Goal: Task Accomplishment & Management: Manage account settings

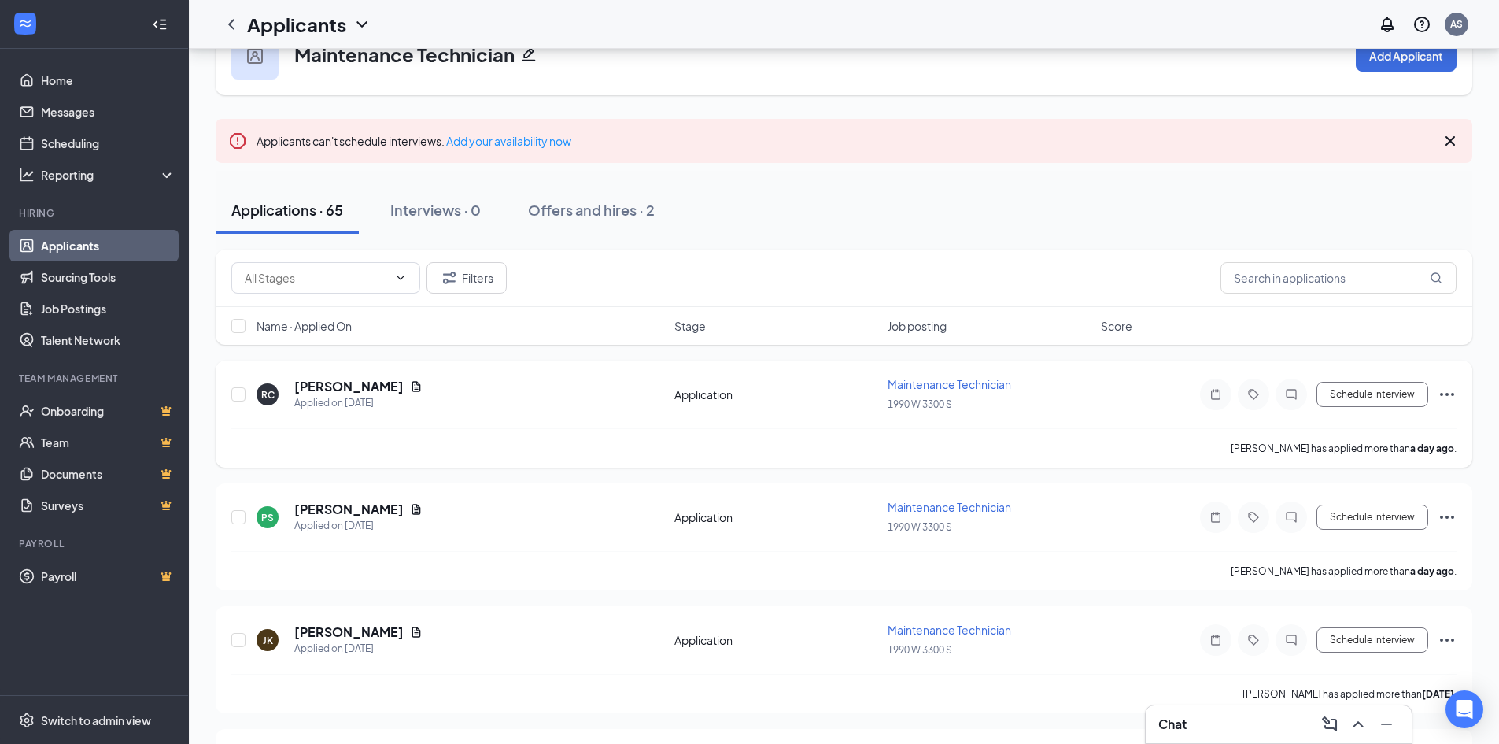
scroll to position [79, 0]
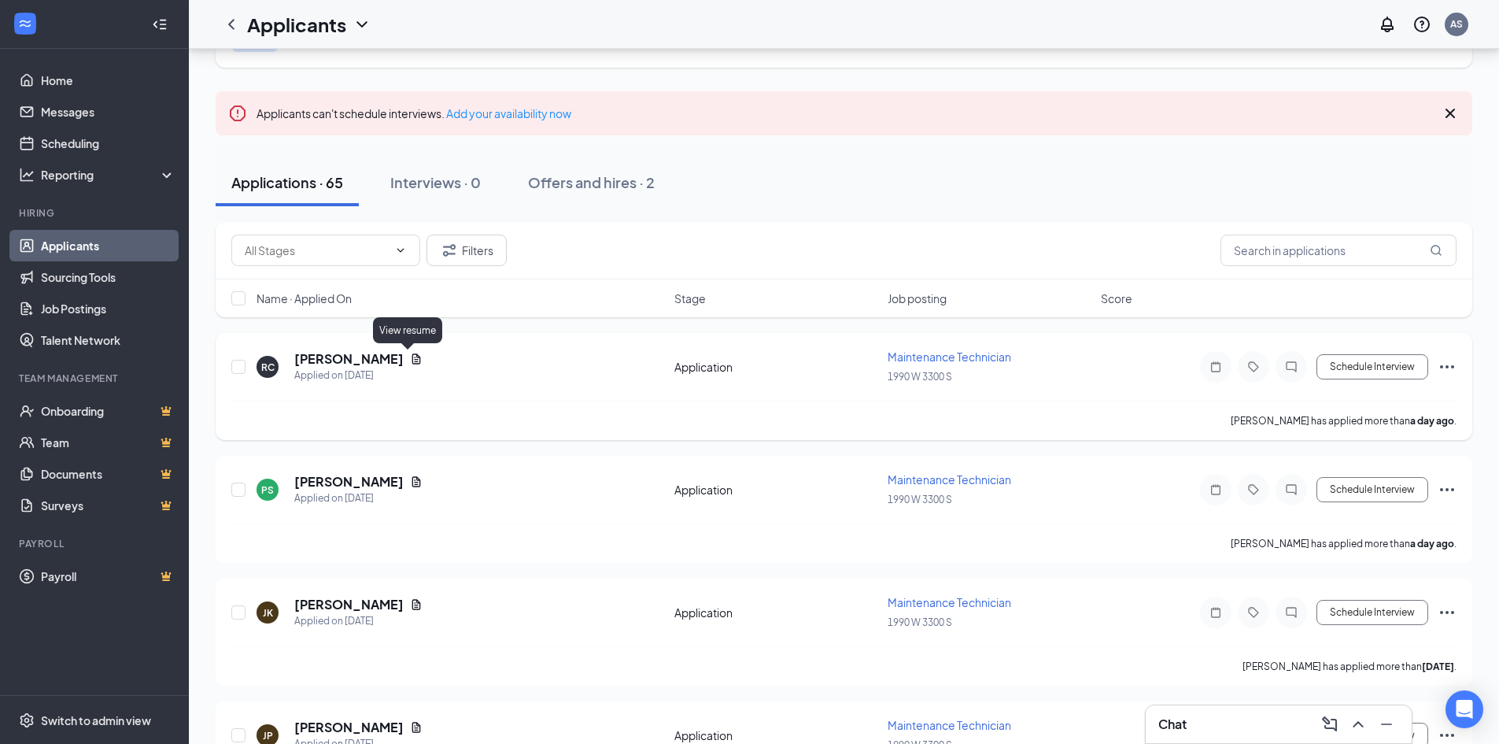
click at [412, 356] on icon "Document" at bounding box center [416, 359] width 13 height 13
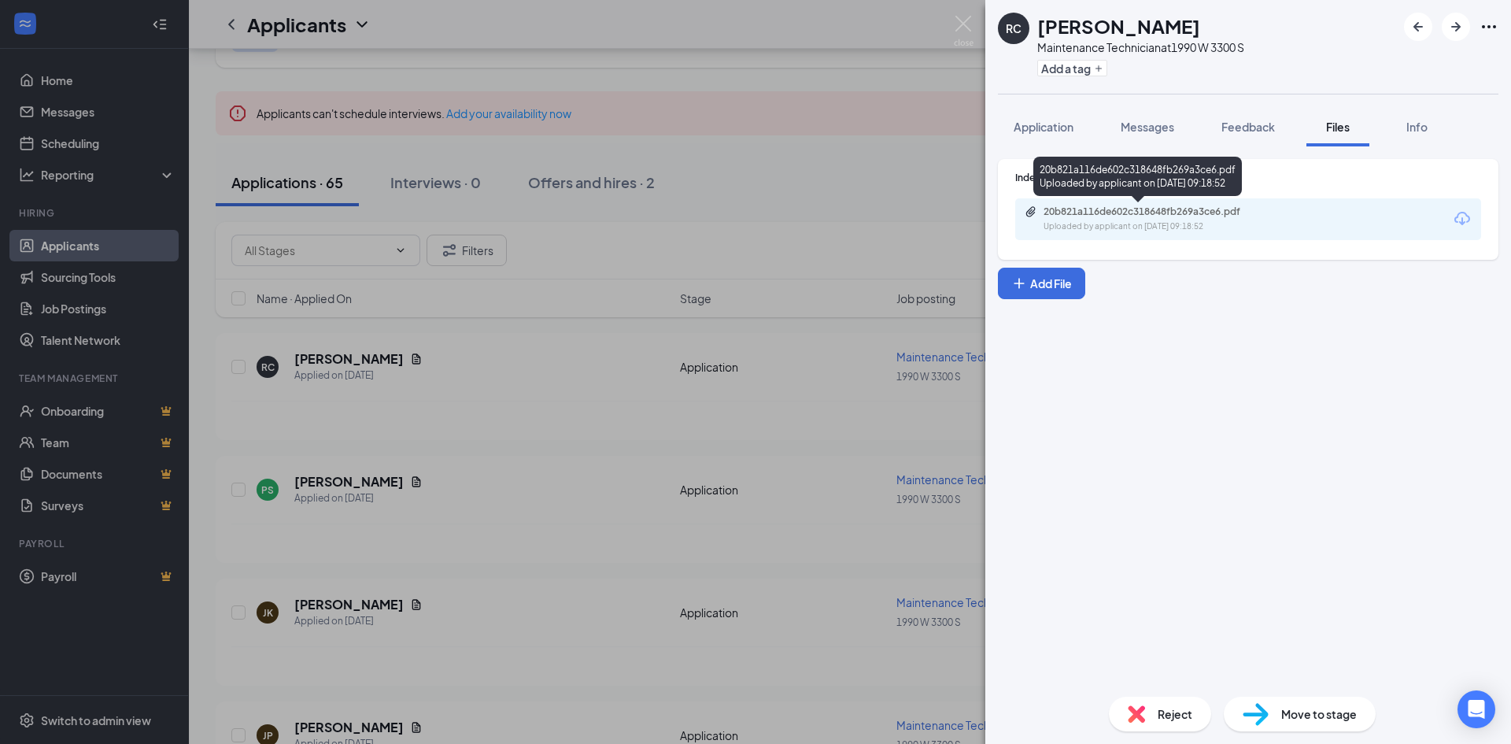
click at [1091, 225] on div "Uploaded by applicant on [DATE] 09:18:52" at bounding box center [1161, 226] width 236 height 13
click at [826, 208] on div "RC [PERSON_NAME] Maintenance Technician at 1990 W 3300 S Add a tag Application …" at bounding box center [755, 372] width 1511 height 744
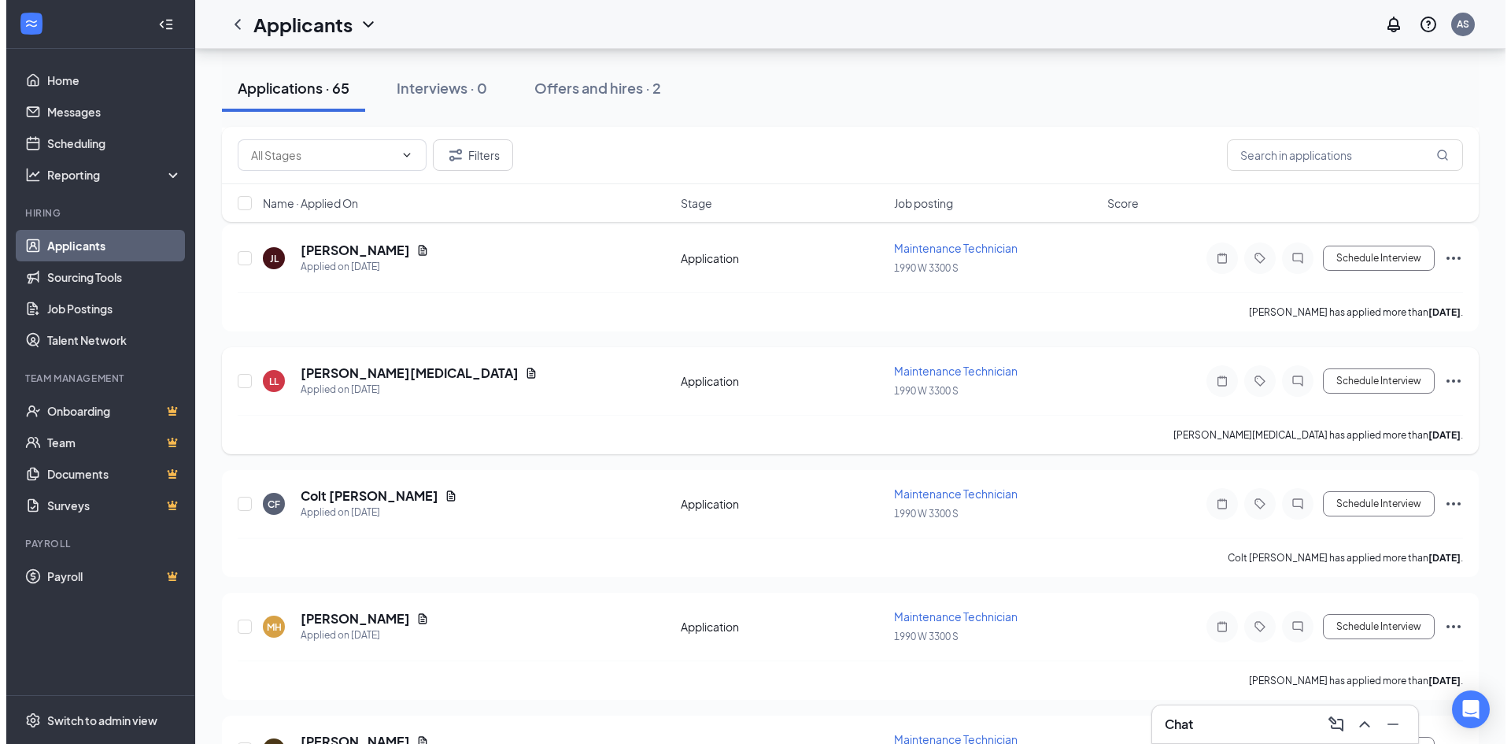
scroll to position [3384, 0]
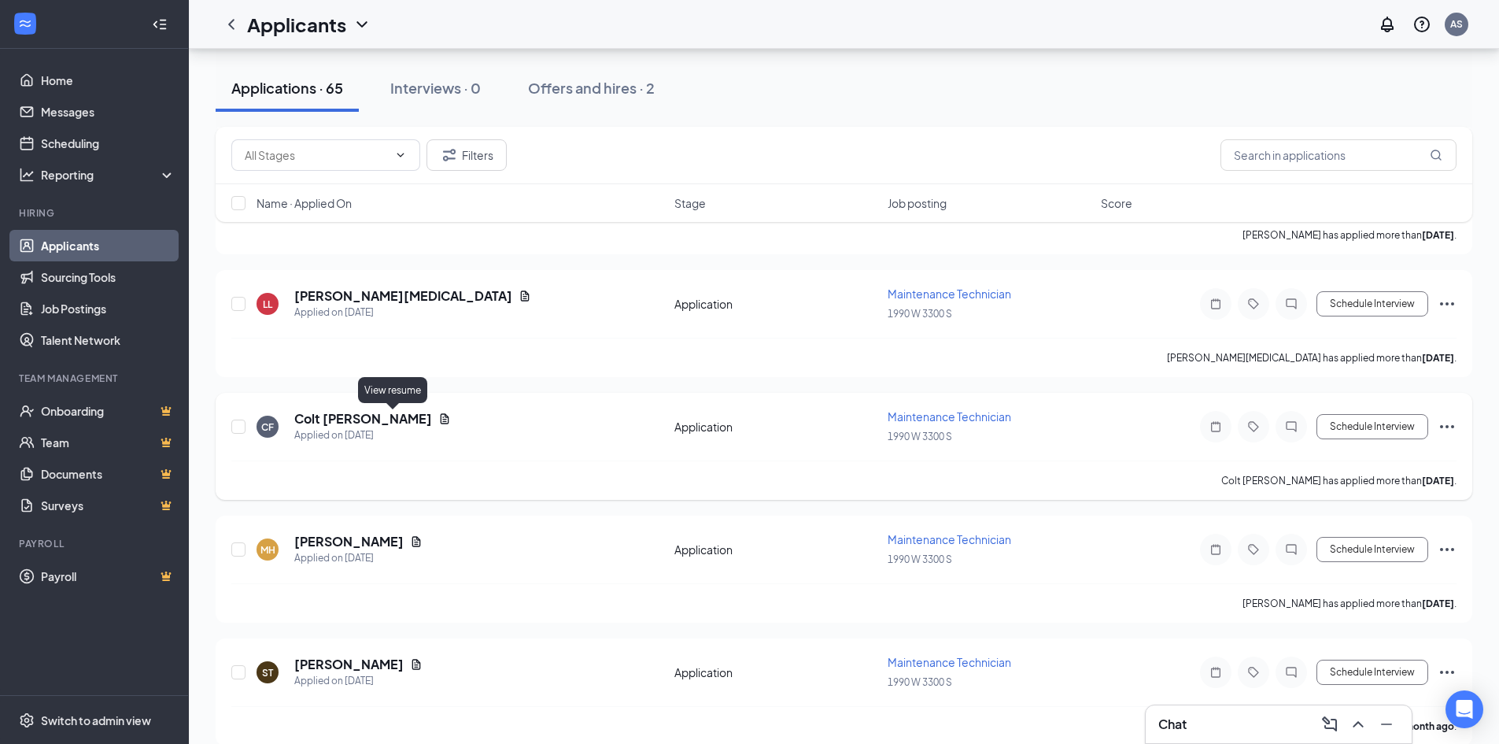
click at [438, 422] on icon "Document" at bounding box center [444, 418] width 13 height 13
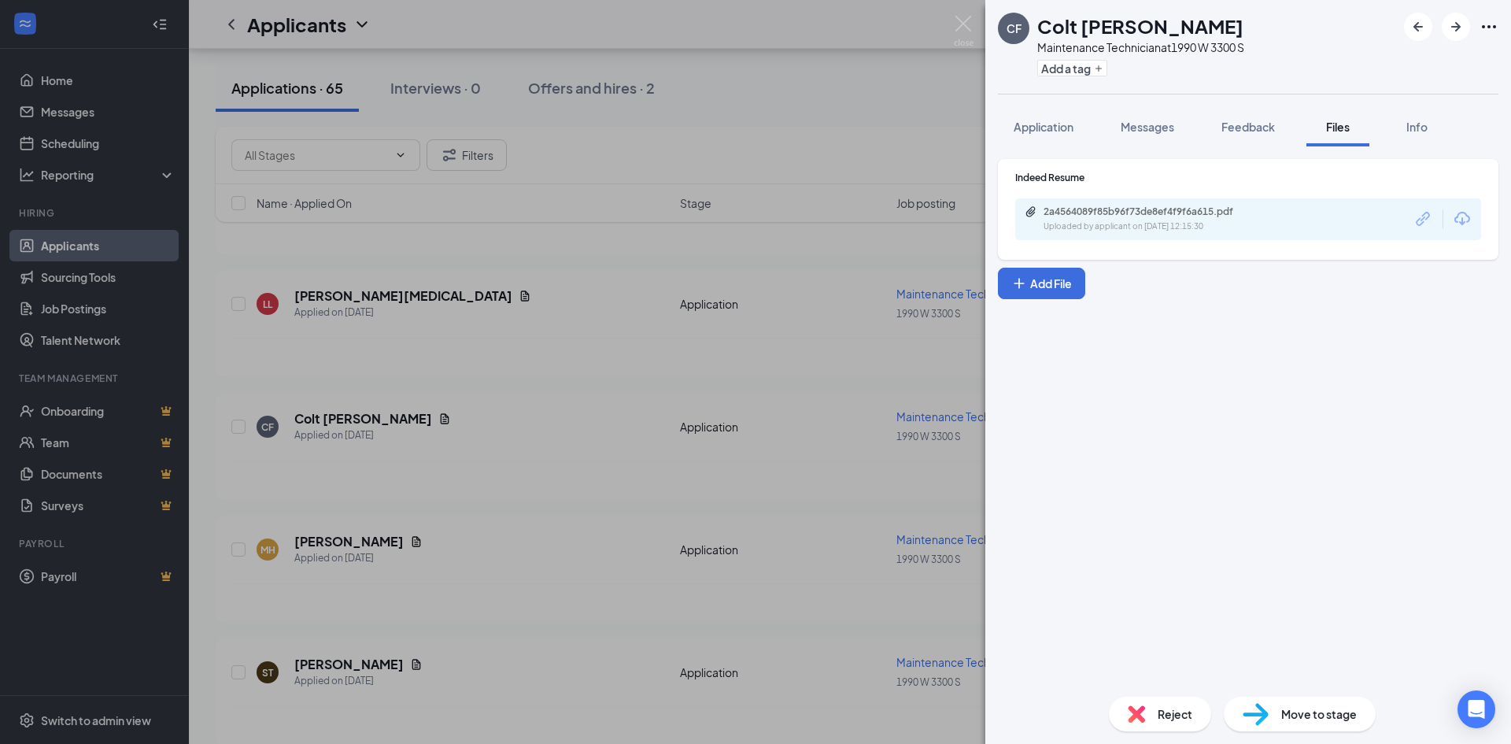
click at [1069, 227] on div "Uploaded by applicant on [DATE] 12:15:30" at bounding box center [1161, 226] width 236 height 13
click at [597, 293] on div "CF Colt [PERSON_NAME] Maintenance Technician at 1990 W 3300 S Add a tag Applica…" at bounding box center [755, 372] width 1511 height 744
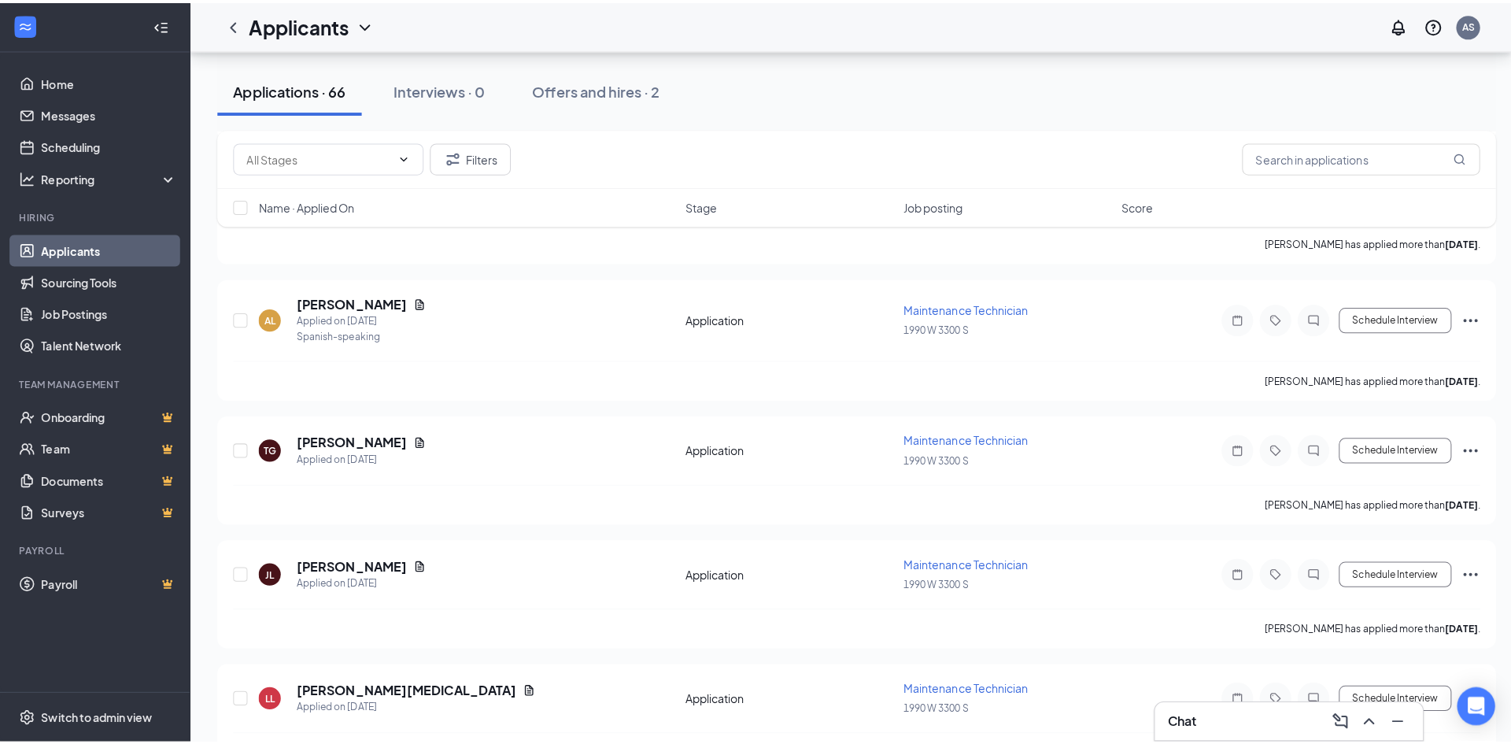
scroll to position [2990, 0]
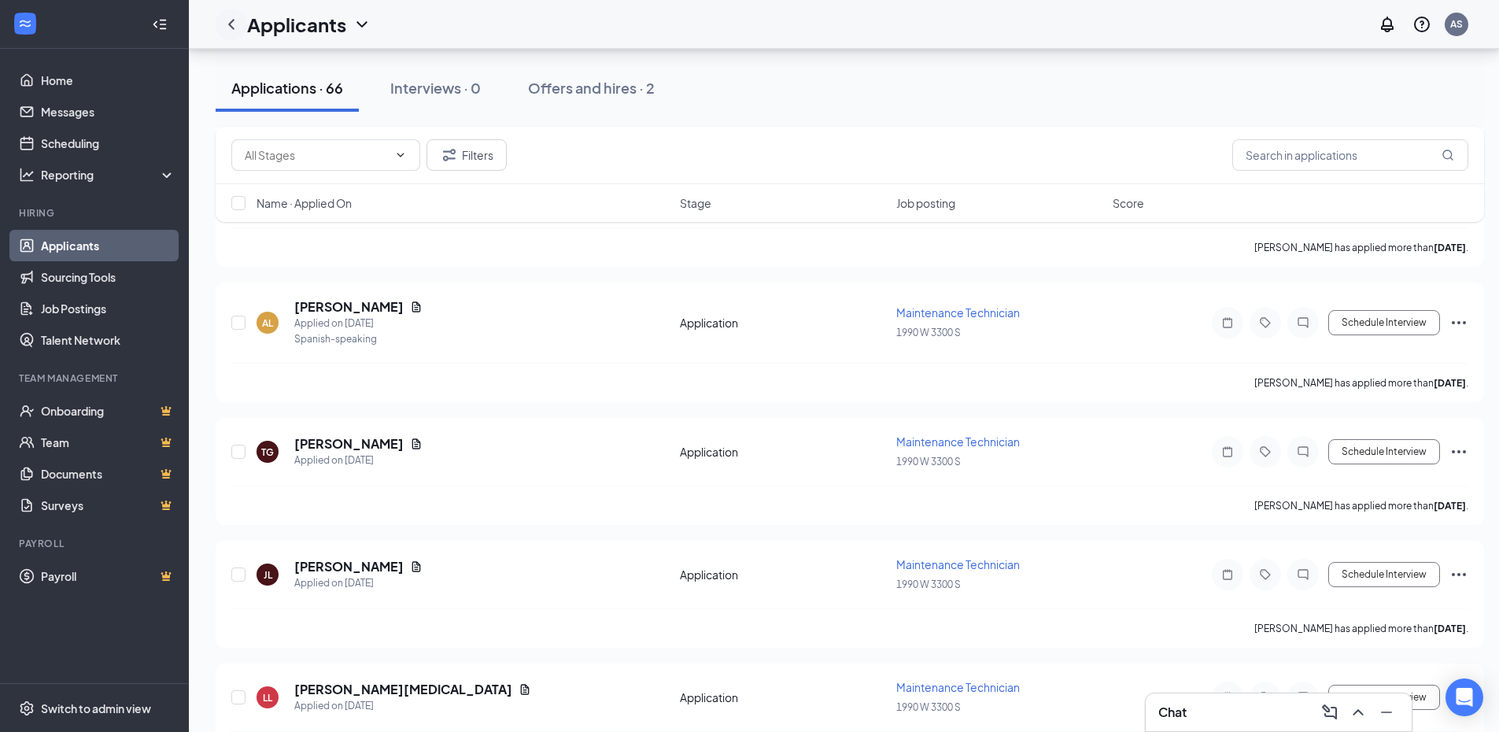
click at [231, 26] on icon "ChevronLeft" at bounding box center [231, 24] width 6 height 10
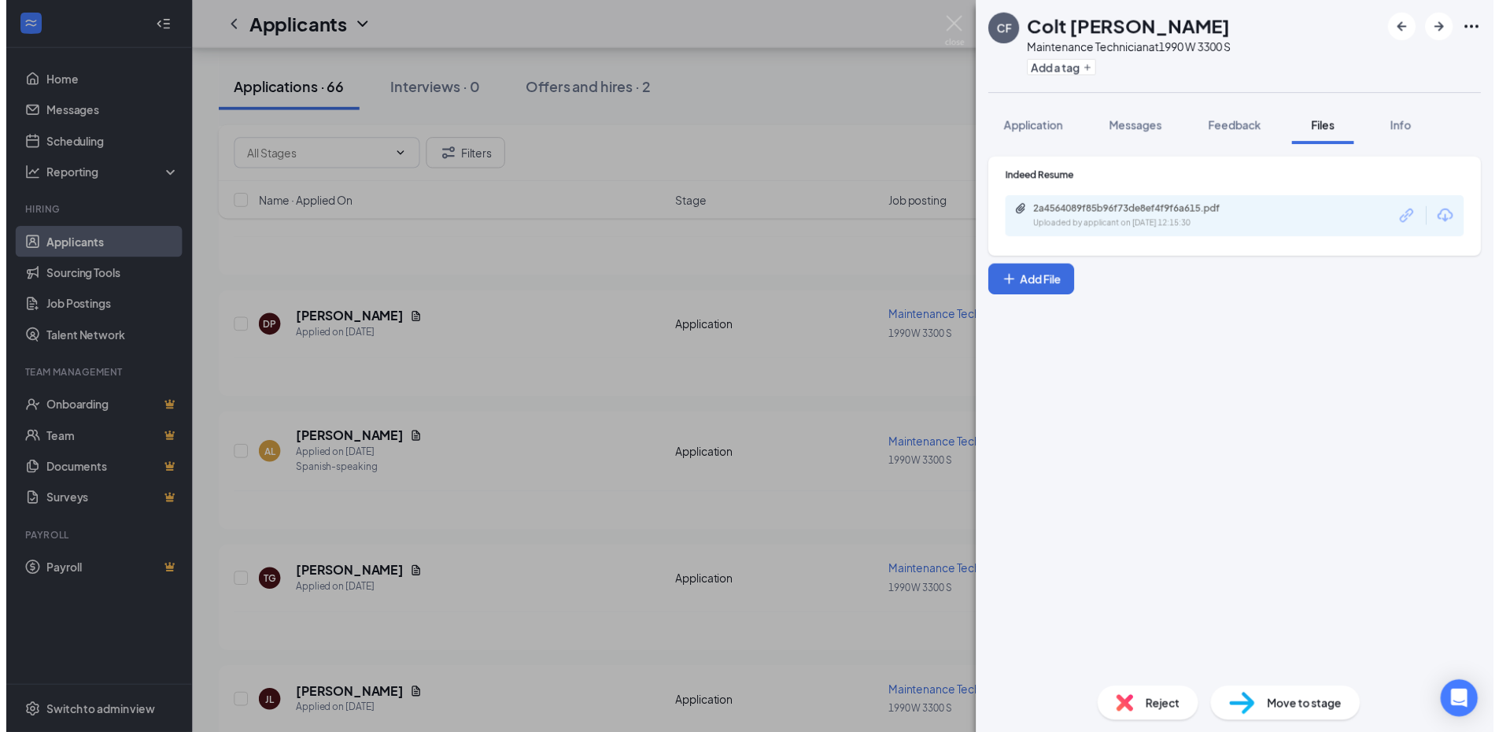
scroll to position [3003, 0]
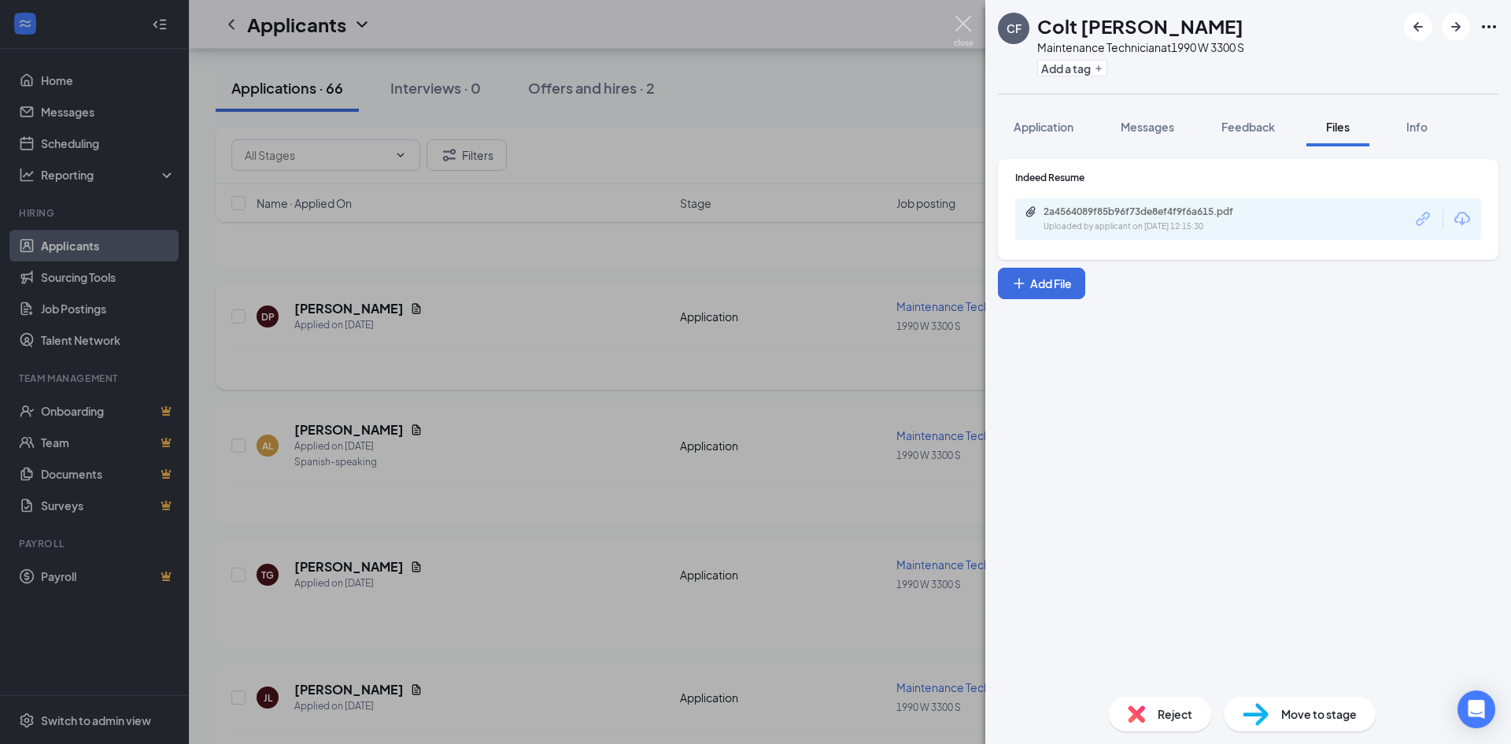
drag, startPoint x: 964, startPoint y: 22, endPoint x: 505, endPoint y: 290, distance: 531.5
click at [964, 21] on img at bounding box center [964, 31] width 20 height 31
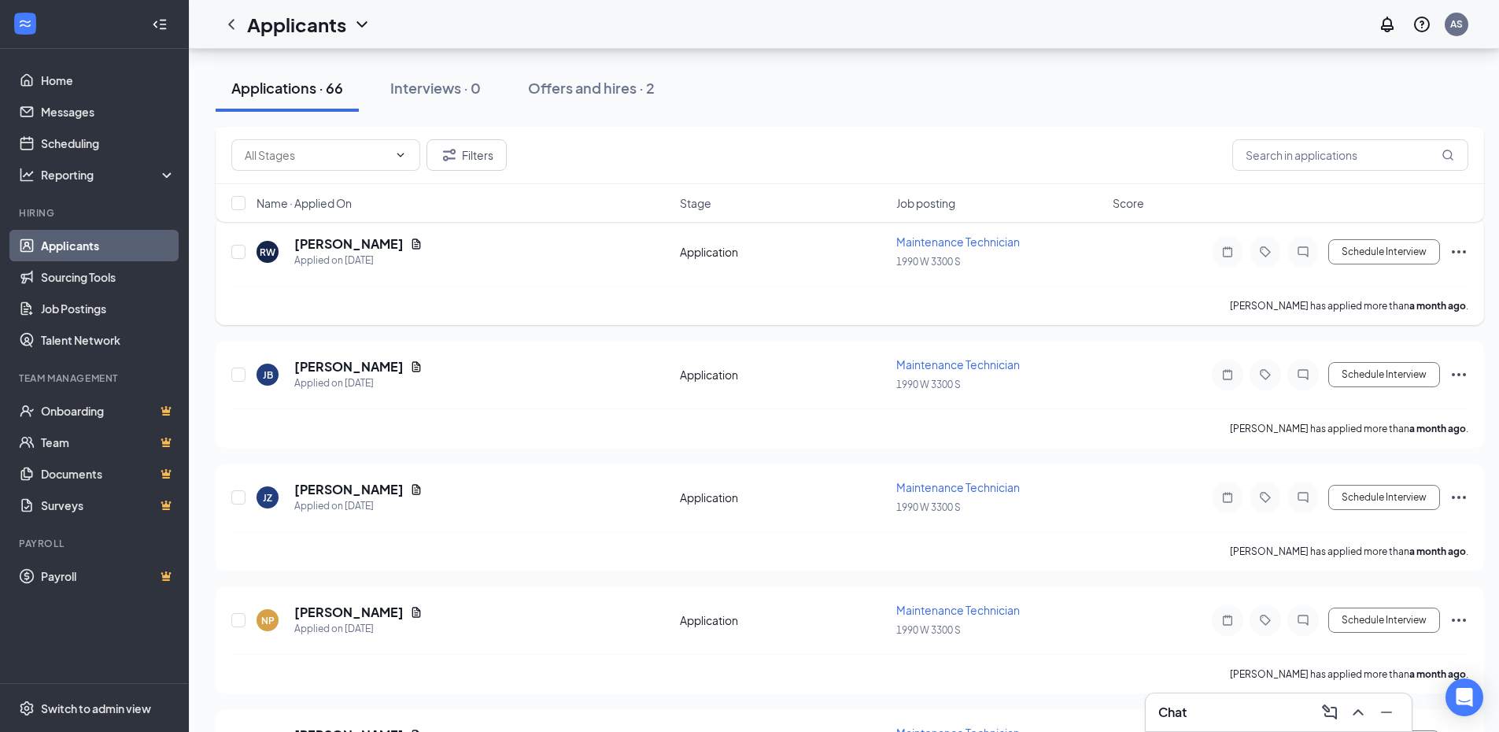
scroll to position [4105, 0]
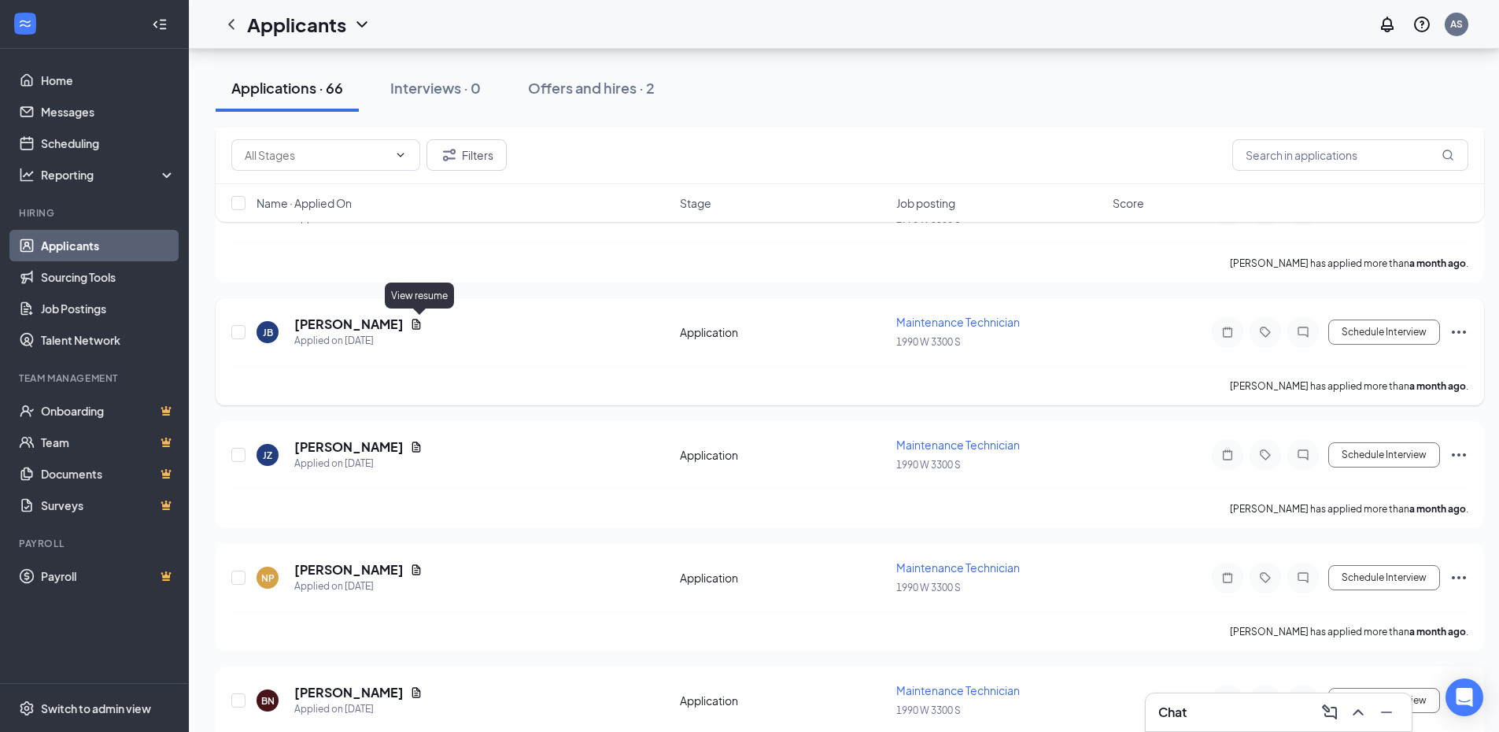
click at [416, 326] on icon "Document" at bounding box center [416, 324] width 9 height 10
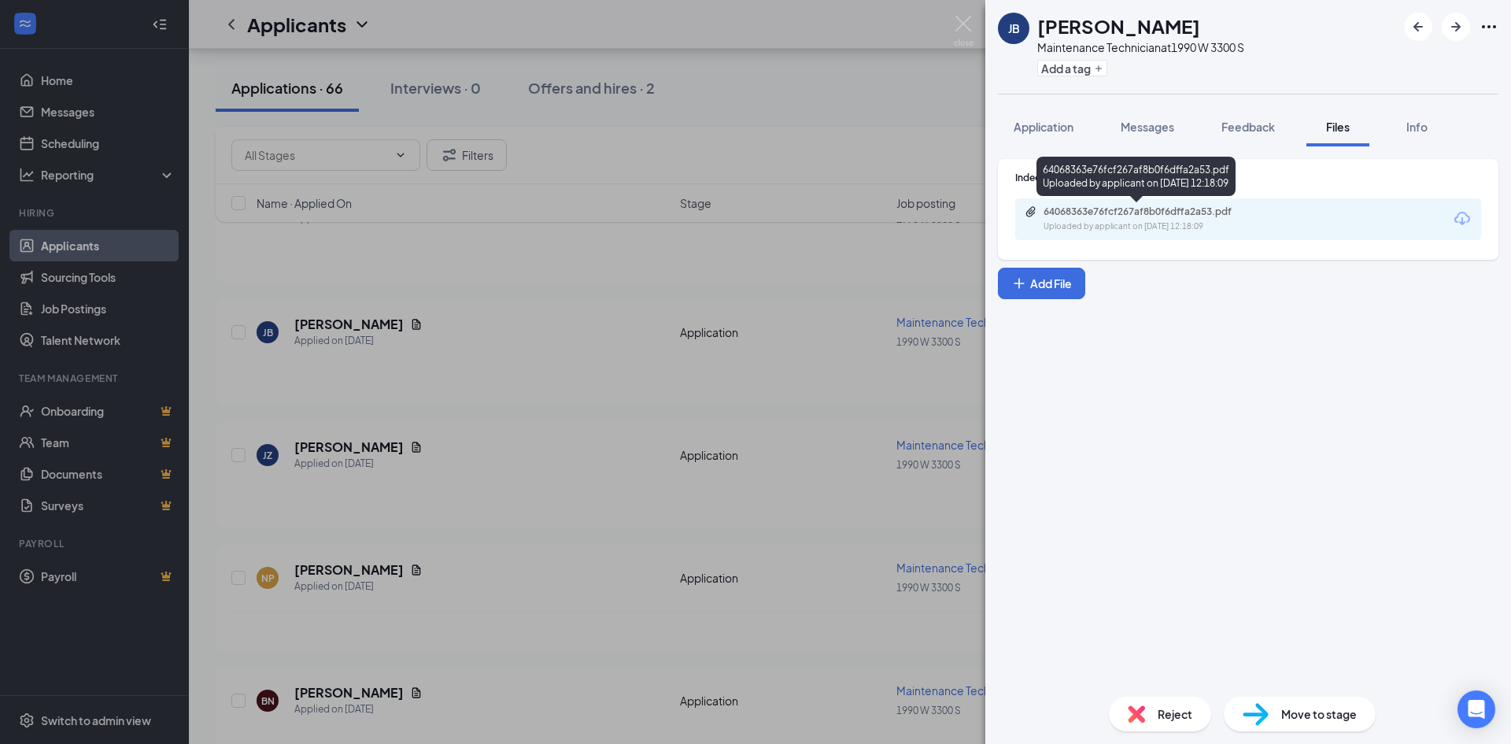
click at [1124, 223] on div "Uploaded by applicant on [DATE] 12:18:09" at bounding box center [1161, 226] width 236 height 13
click at [624, 342] on div "[PERSON_NAME] Maintenance Technician at 1990 W 3300 S Add a tag Application Mes…" at bounding box center [755, 372] width 1511 height 744
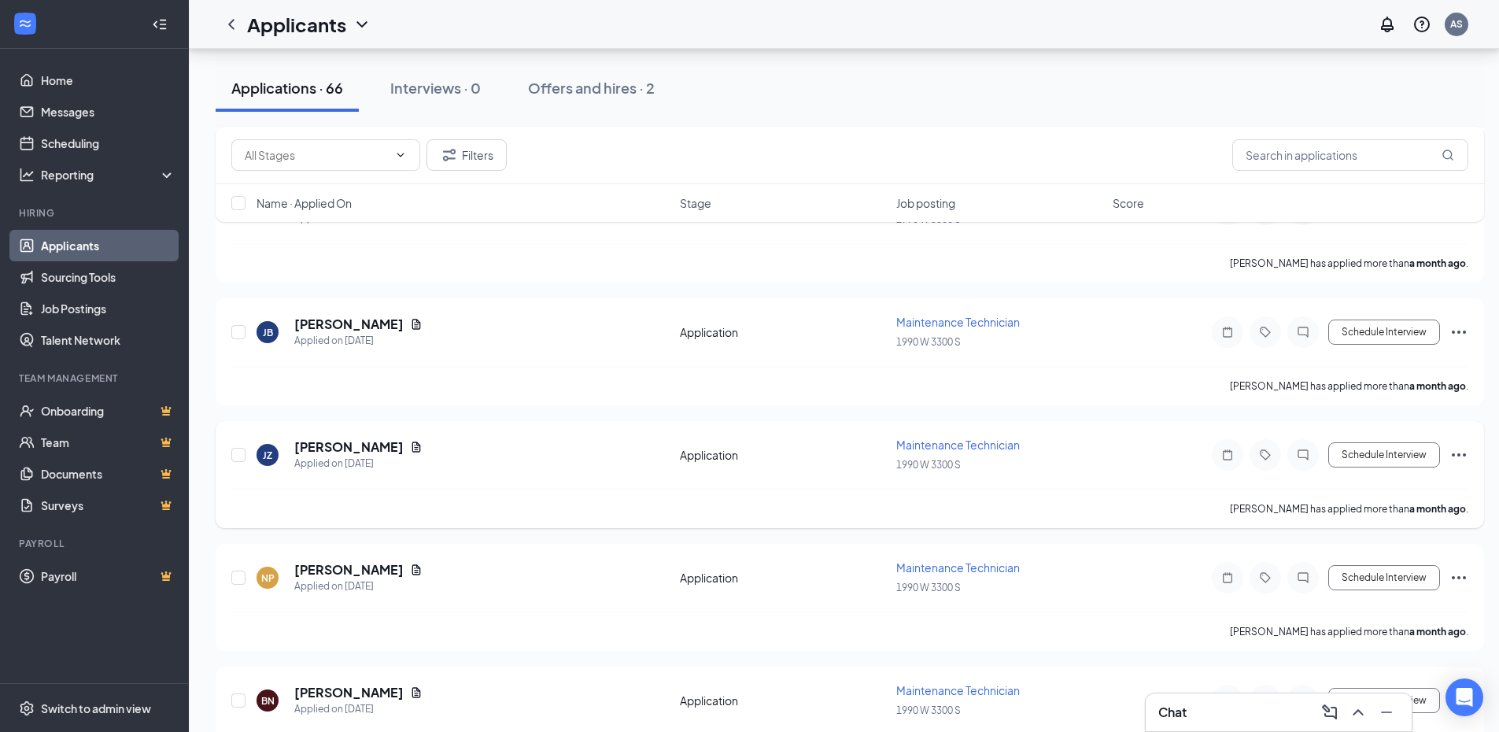
click at [410, 451] on icon "Document" at bounding box center [416, 447] width 13 height 13
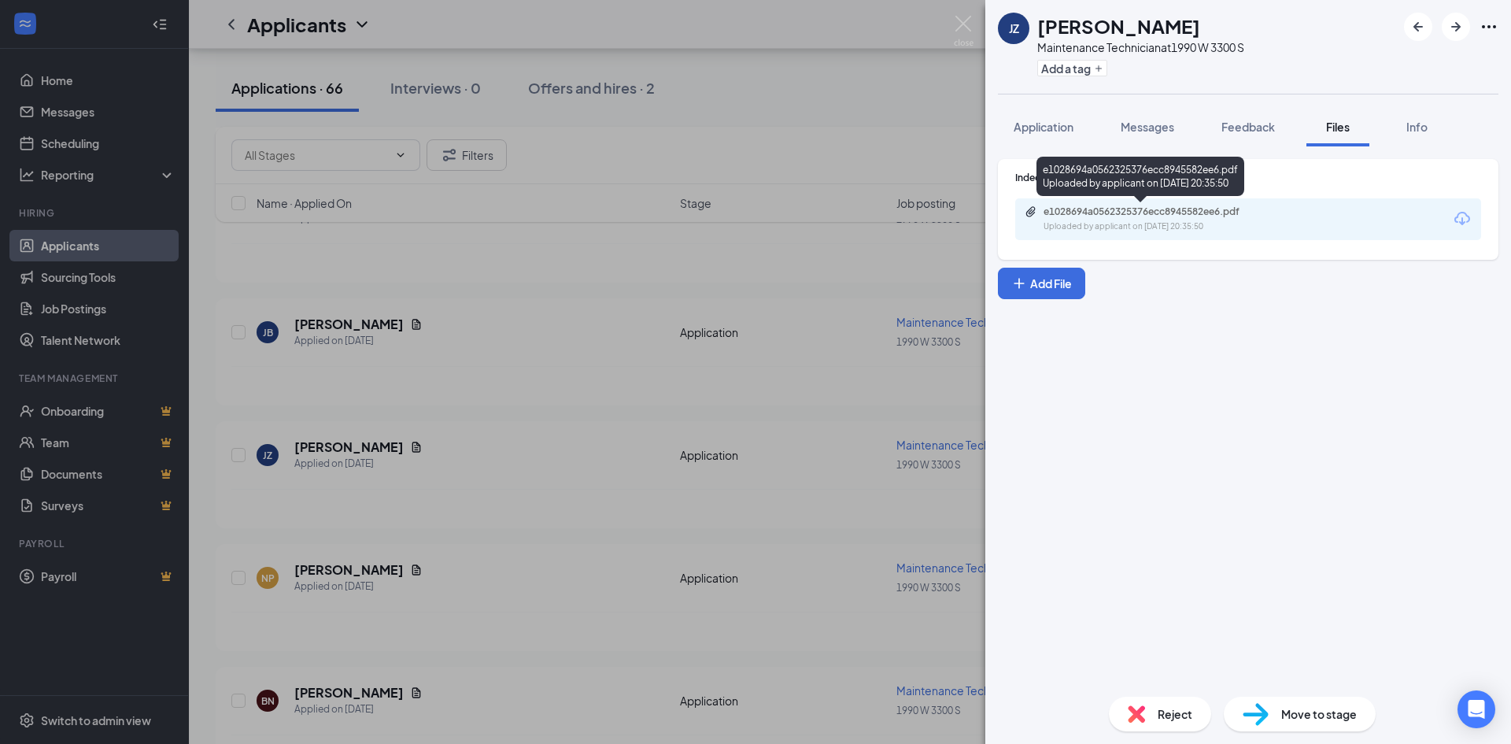
click at [1152, 231] on div "Uploaded by applicant on [DATE] 20:35:50" at bounding box center [1161, 226] width 236 height 13
click at [545, 467] on div "JZ [PERSON_NAME] Maintenance Technician at 1990 W 3300 S Add a tag Application …" at bounding box center [755, 372] width 1511 height 744
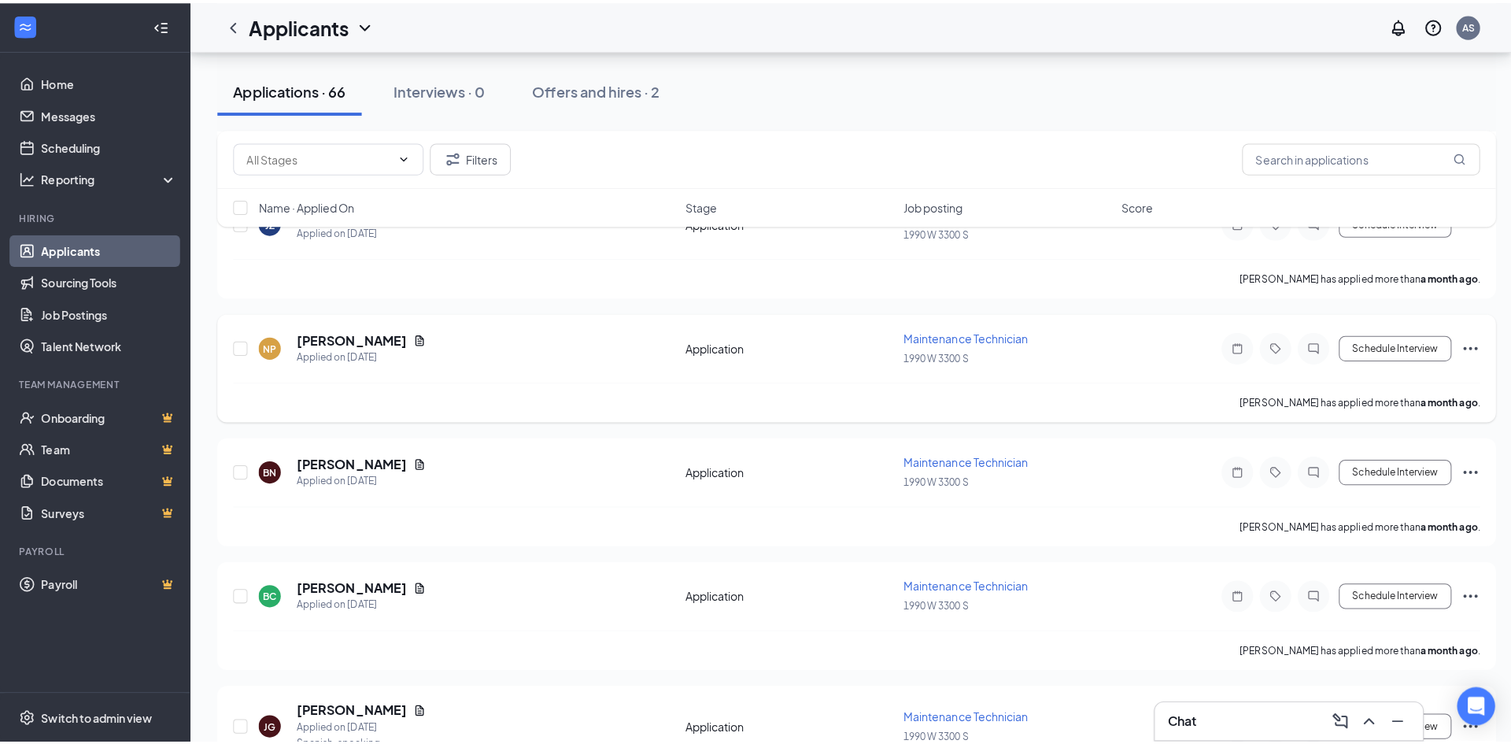
scroll to position [4341, 0]
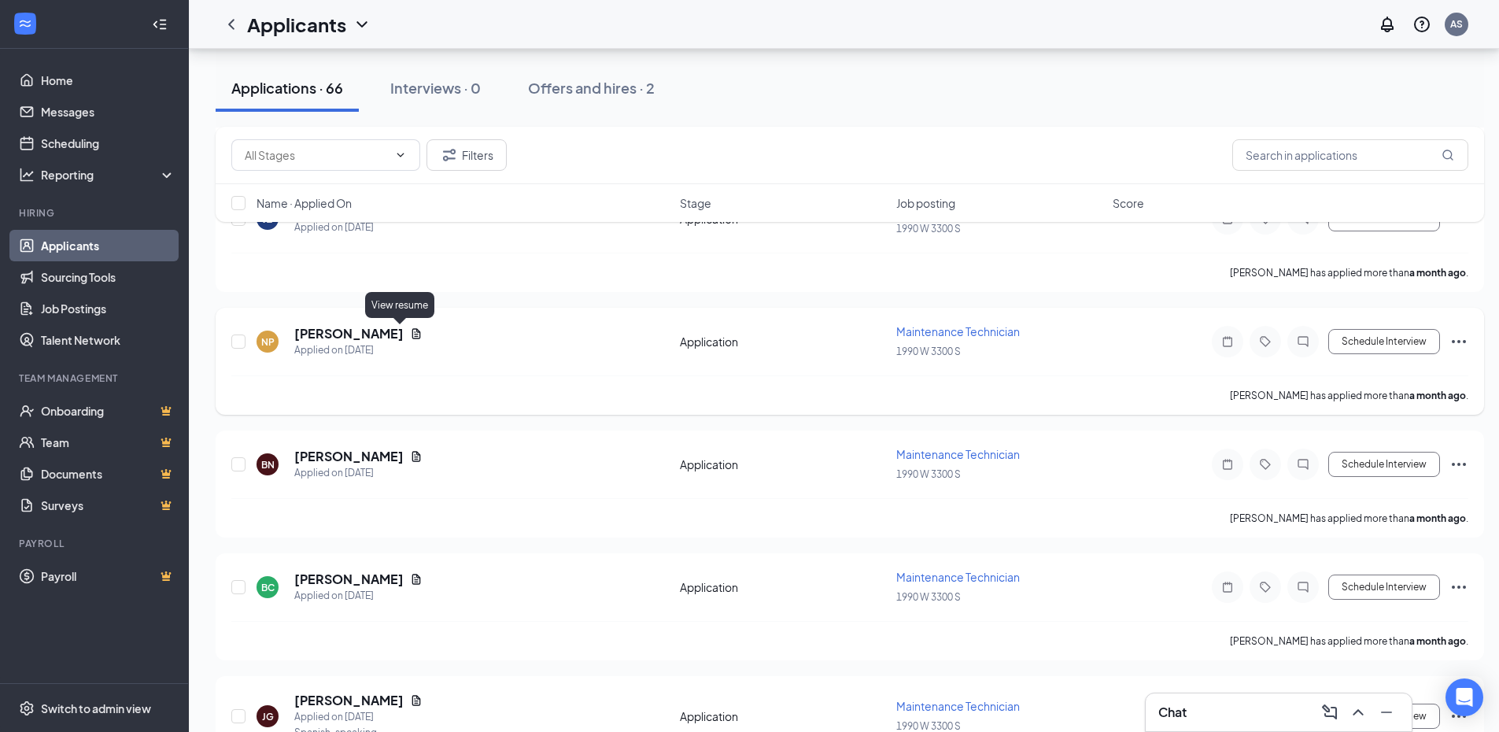
click at [410, 334] on icon "Document" at bounding box center [416, 333] width 13 height 13
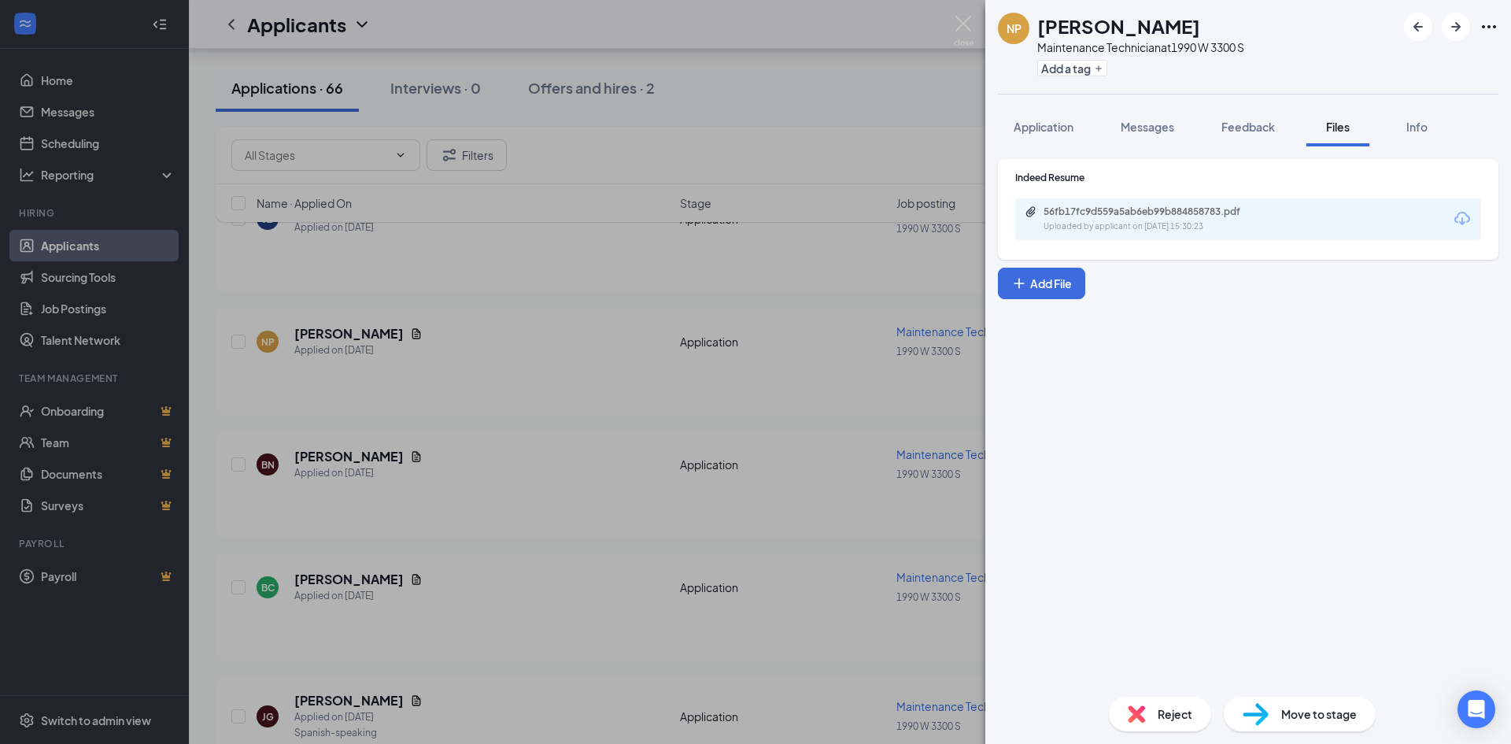
click at [1180, 235] on div "56fb17fc9d559a5ab6eb99b884858783.pdf Uploaded by applicant on [DATE] 15:30:23" at bounding box center [1248, 219] width 466 height 42
click at [1175, 226] on div "Uploaded by applicant on [DATE] 15:30:23" at bounding box center [1161, 226] width 236 height 13
click at [1191, 708] on span "Reject" at bounding box center [1175, 713] width 35 height 17
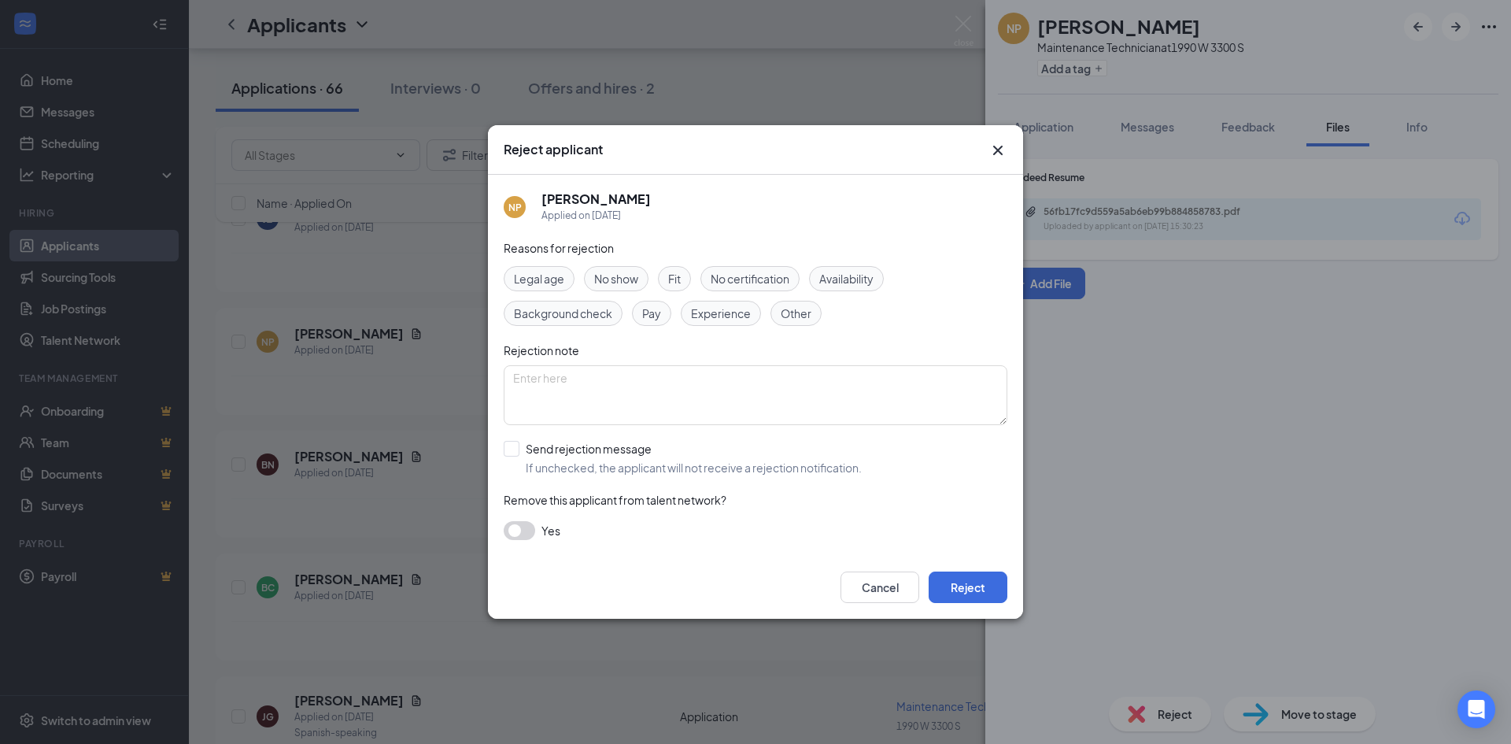
click at [732, 316] on span "Experience" at bounding box center [721, 313] width 60 height 17
click at [651, 479] on div "Reasons for rejection Legal age No show Fit No certification Availability Backg…" at bounding box center [756, 397] width 504 height 316
click at [640, 463] on input "Send rejection message If unchecked, the applicant will not receive a rejection…" at bounding box center [683, 458] width 358 height 35
checkbox input "true"
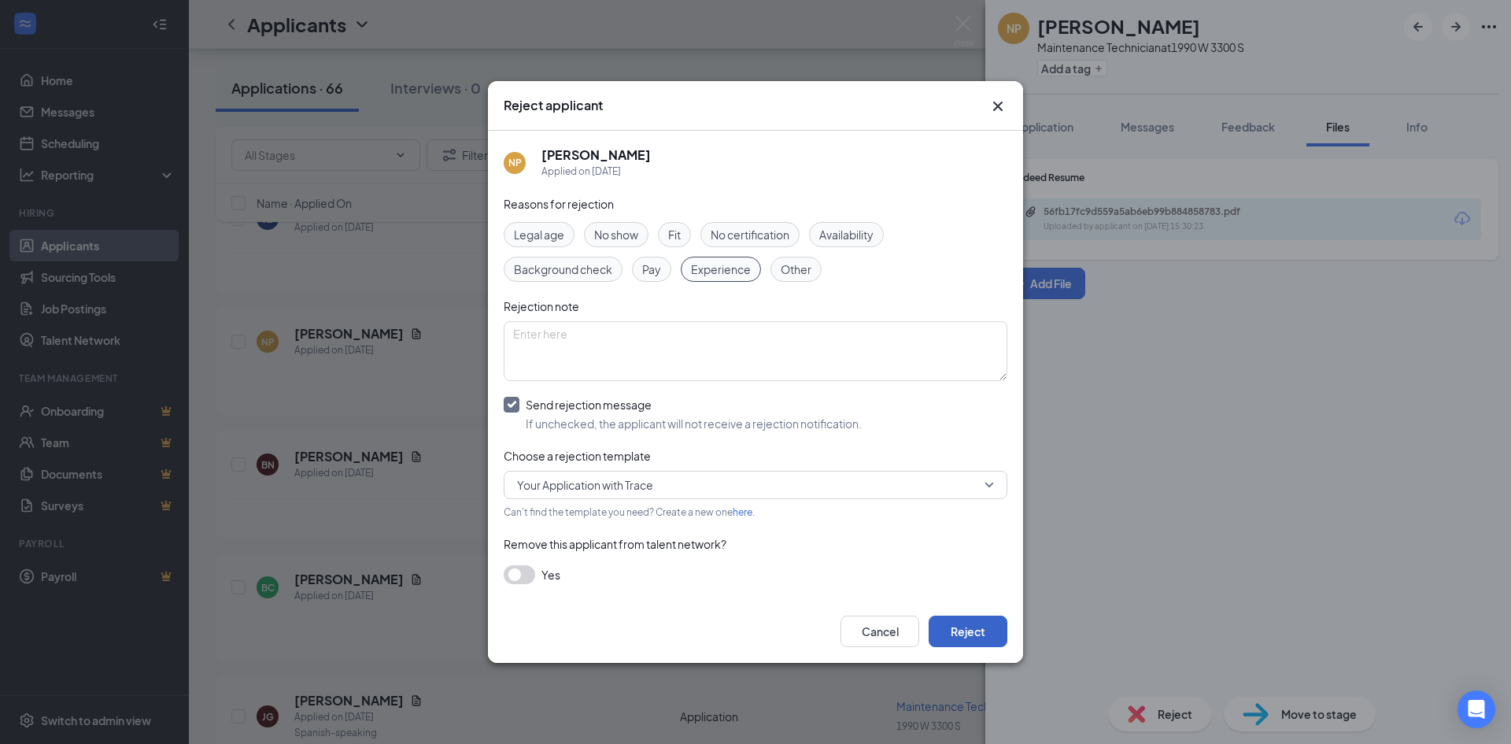
click at [970, 629] on button "Reject" at bounding box center [968, 630] width 79 height 31
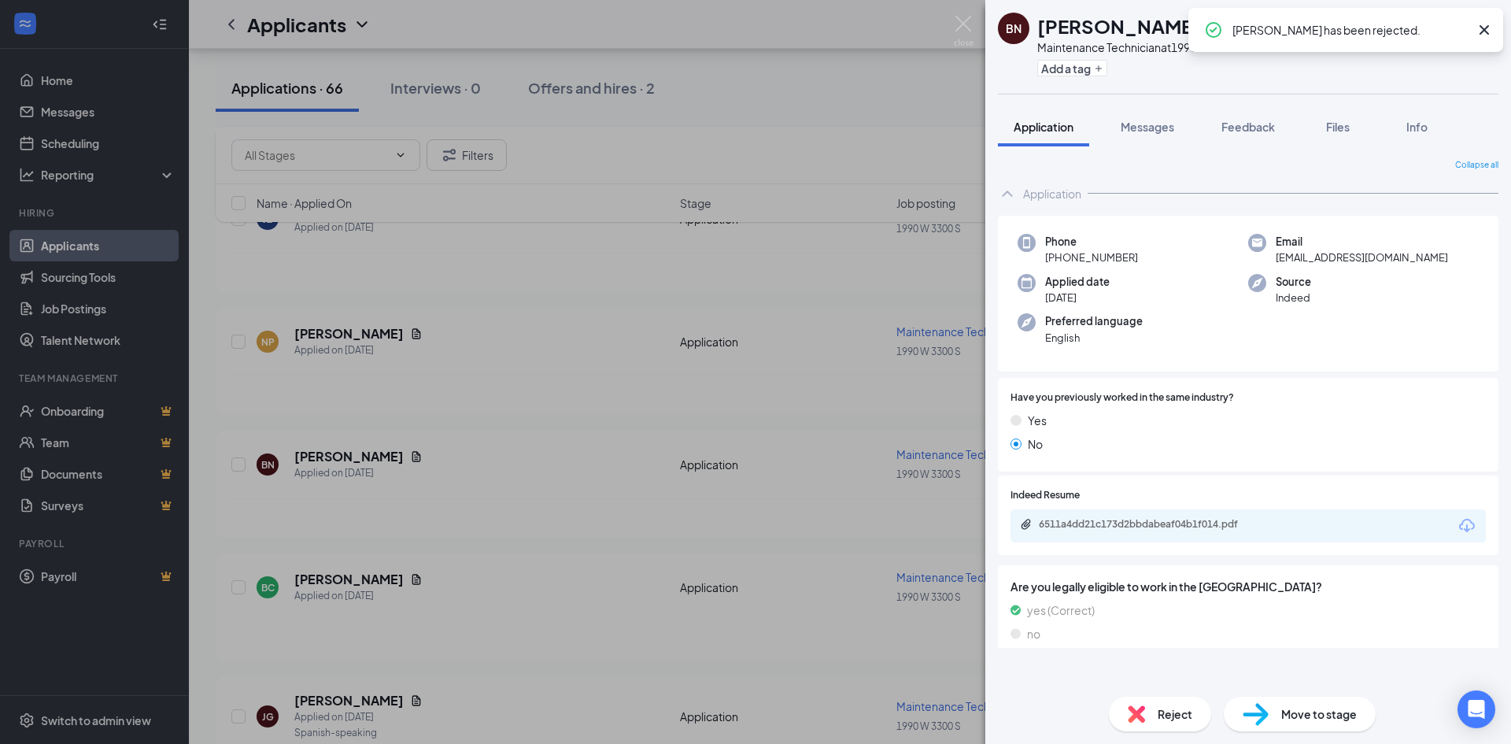
click at [642, 491] on div "BN [PERSON_NAME] Maintenance Technician at 1990 W 3300 S Add a tag Application …" at bounding box center [755, 372] width 1511 height 744
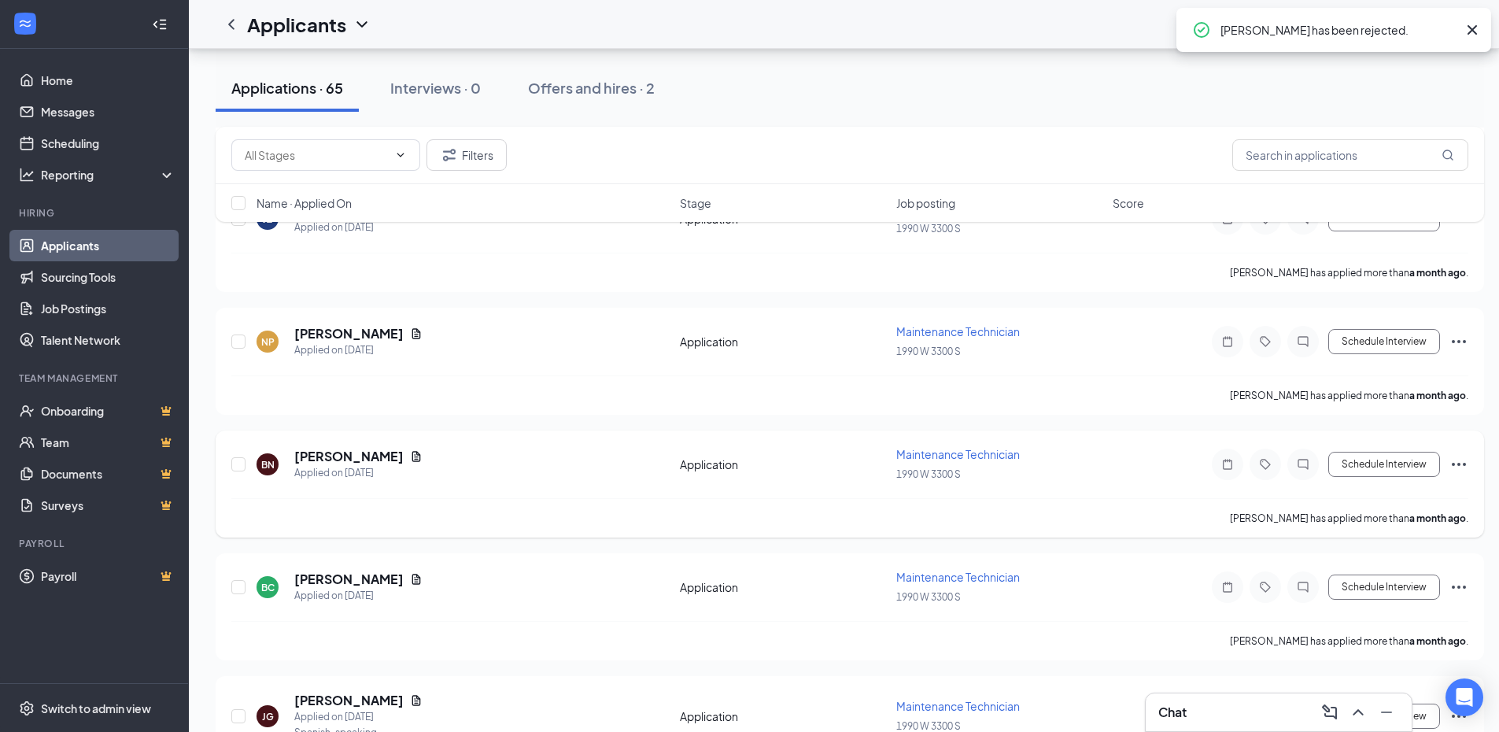
click at [409, 458] on div "BN [PERSON_NAME] Applied on [DATE]" at bounding box center [464, 464] width 414 height 33
click at [412, 457] on icon "Document" at bounding box center [416, 456] width 9 height 10
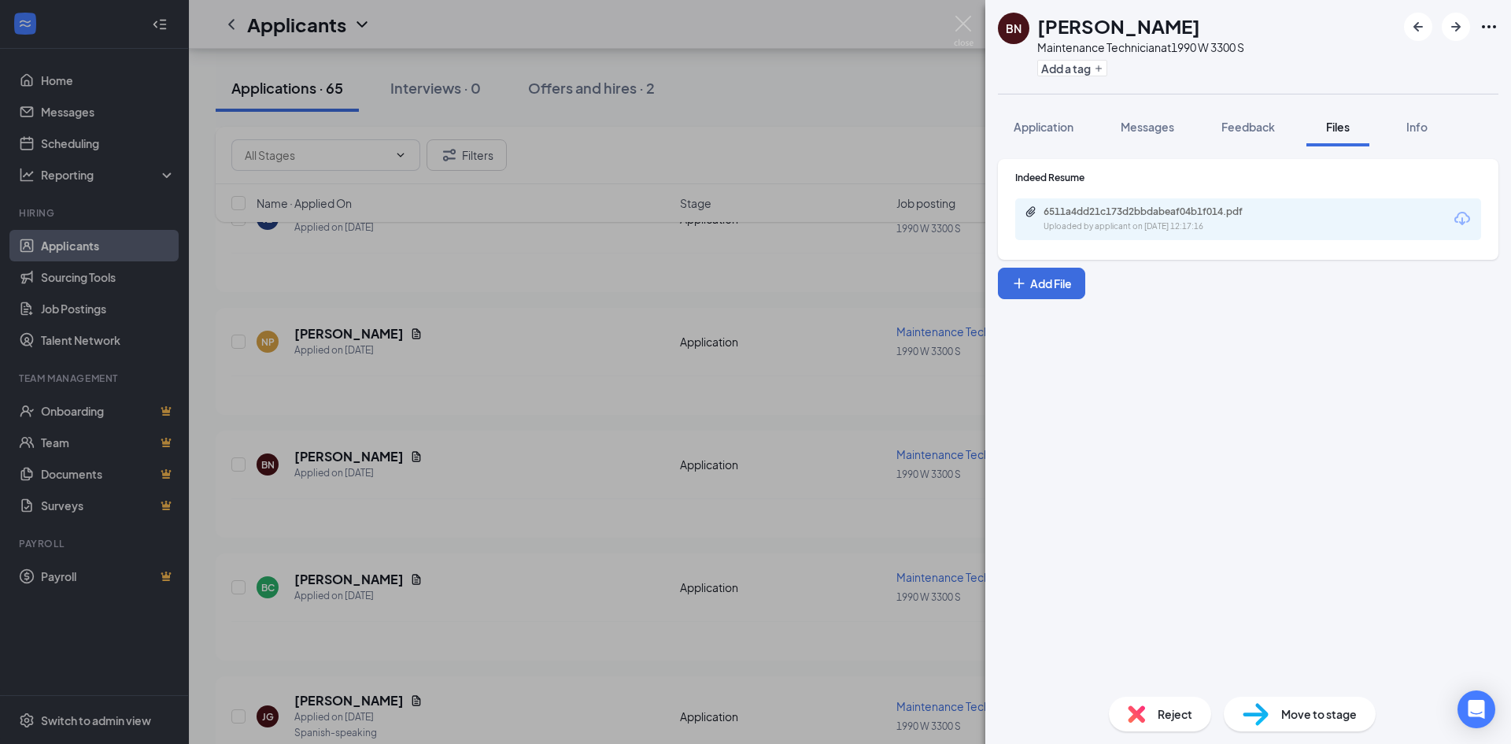
click at [1088, 210] on div "6511a4dd21c173d2bbdabeaf04b1f014.pdf" at bounding box center [1153, 211] width 220 height 13
click at [1135, 715] on img at bounding box center [1136, 713] width 17 height 17
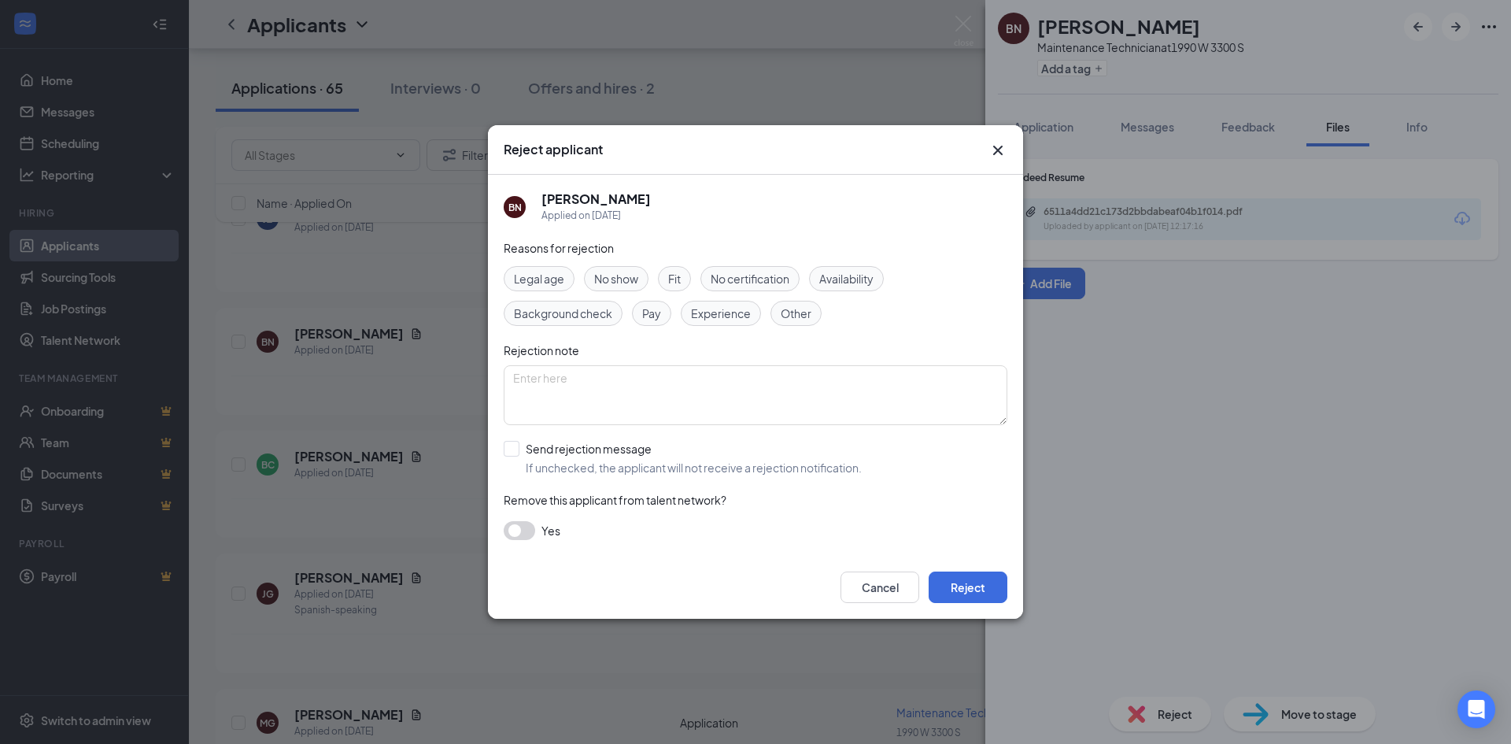
click at [709, 318] on span "Experience" at bounding box center [721, 313] width 60 height 17
click at [635, 460] on input "Send rejection message If unchecked, the applicant will not receive a rejection…" at bounding box center [683, 458] width 358 height 35
checkbox input "true"
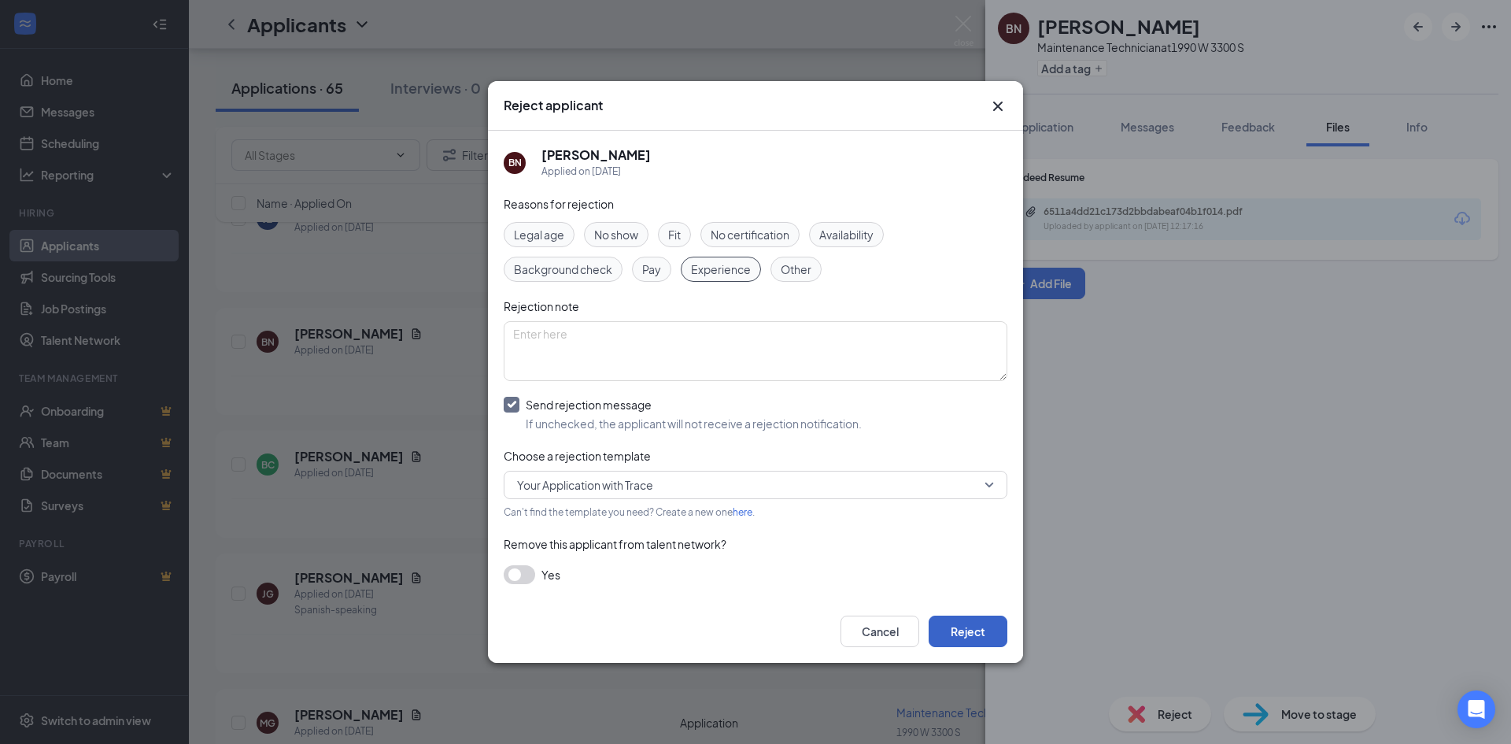
click at [981, 632] on button "Reject" at bounding box center [968, 630] width 79 height 31
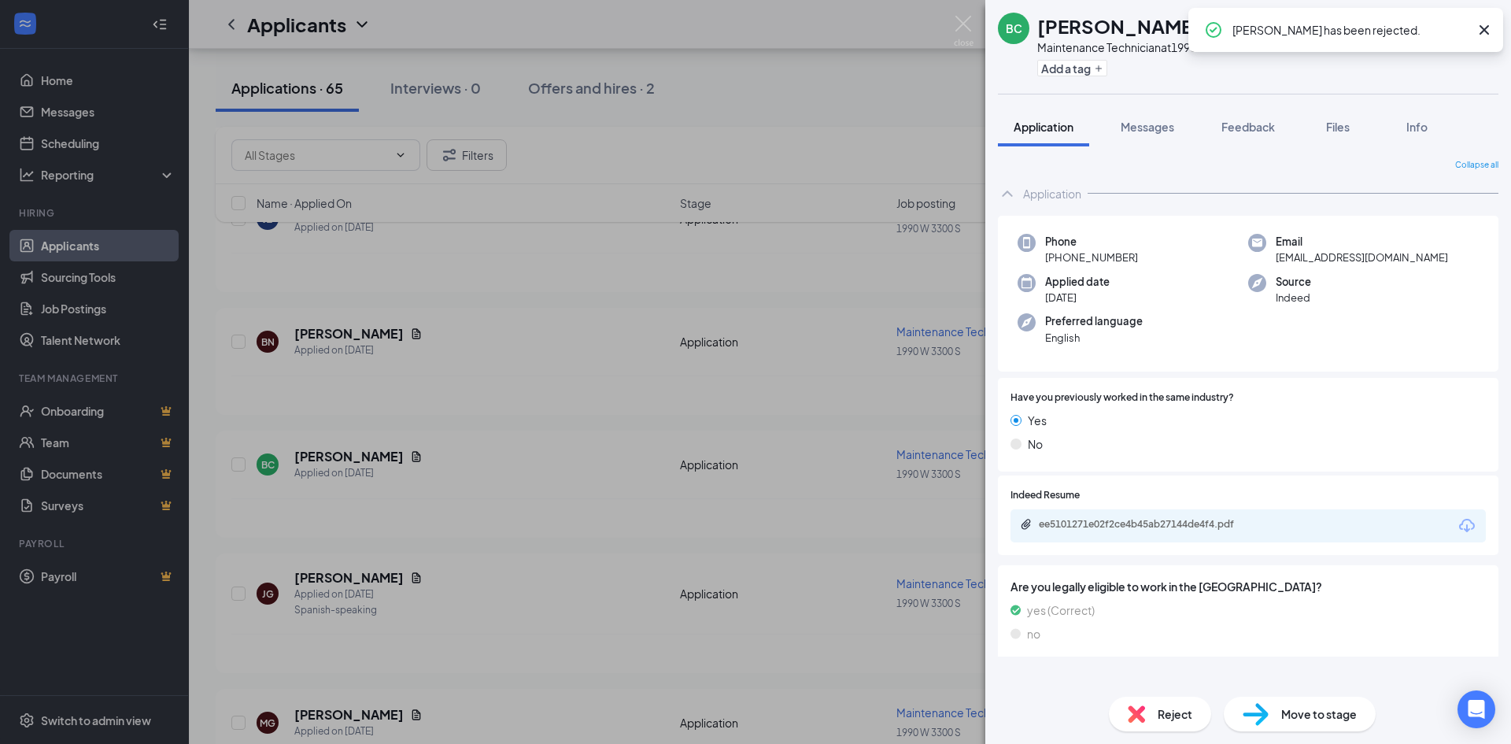
click at [494, 423] on div "BC [PERSON_NAME] Maintenance Technician at 1990 W 3300 S Add a tag Application …" at bounding box center [755, 372] width 1511 height 744
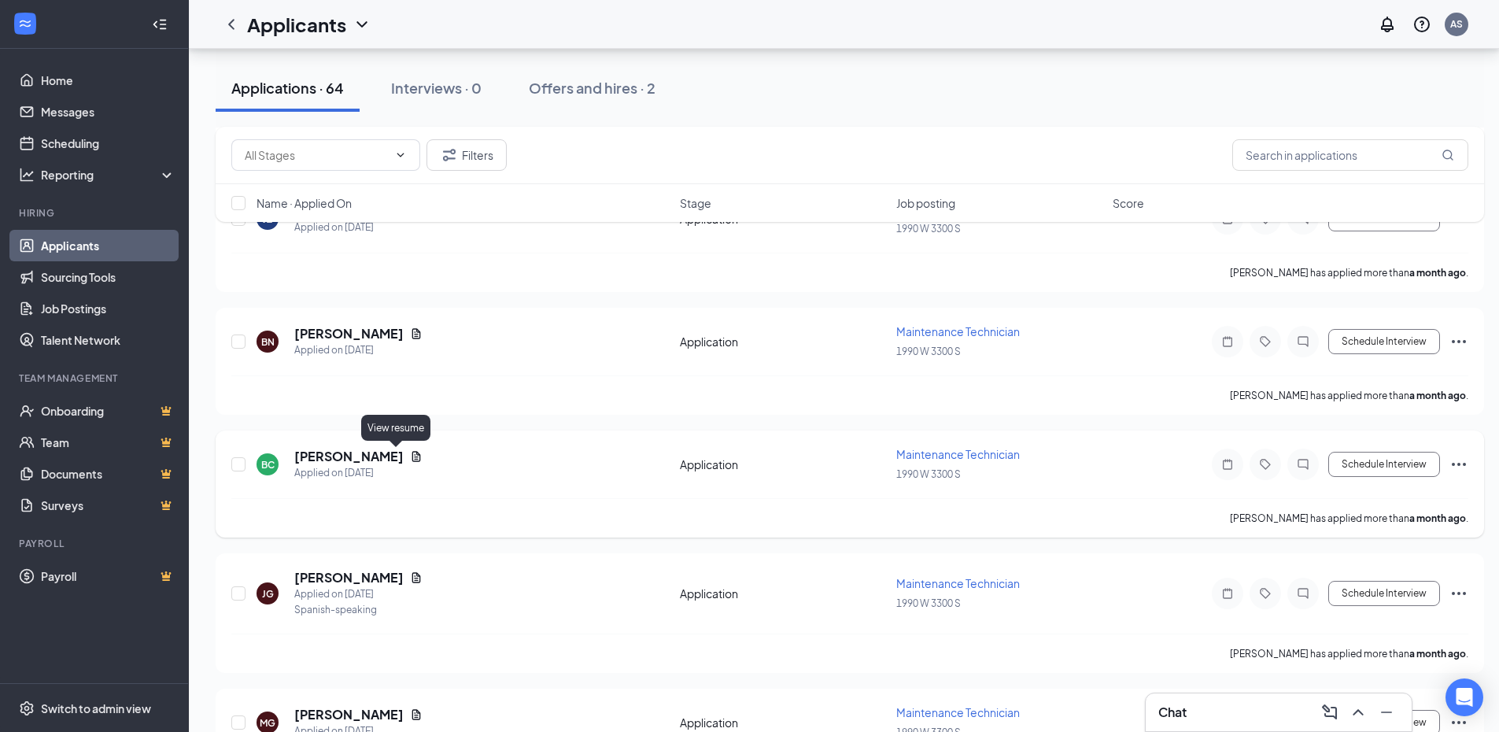
click at [410, 460] on icon "Document" at bounding box center [416, 456] width 13 height 13
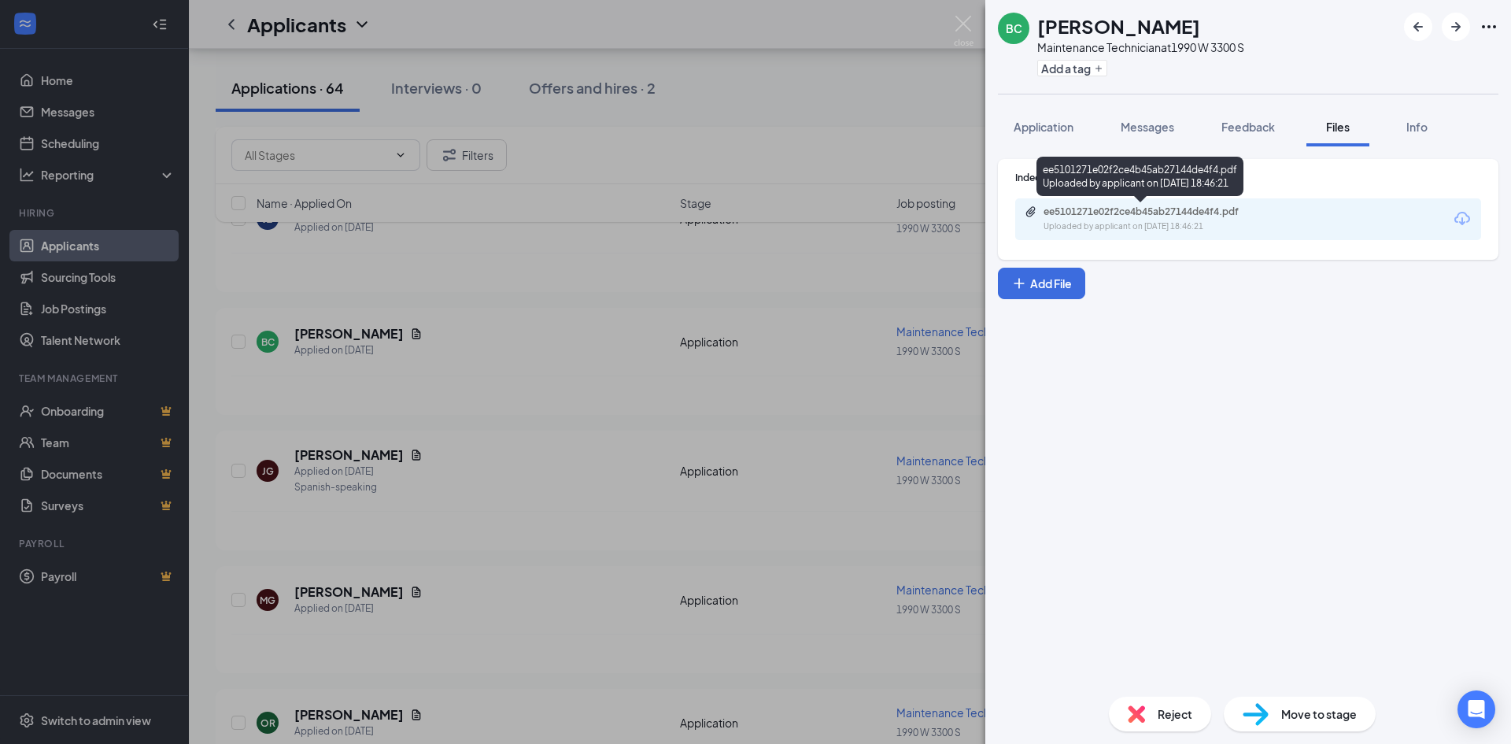
click at [1086, 221] on div "Uploaded by applicant on [DATE] 18:46:21" at bounding box center [1161, 226] width 236 height 13
click at [1326, 223] on div "ee5101271e02f2ce4b45ab27144de4f4.pdf Uploaded by applicant on [DATE] 18:46:21" at bounding box center [1248, 219] width 466 height 42
click at [1113, 216] on div "ee5101271e02f2ce4b45ab27144de4f4.pdf" at bounding box center [1153, 211] width 220 height 13
click at [738, 388] on div "BC [PERSON_NAME] Maintenance Technician at 1990 W 3300 S Add a tag Application …" at bounding box center [755, 372] width 1511 height 744
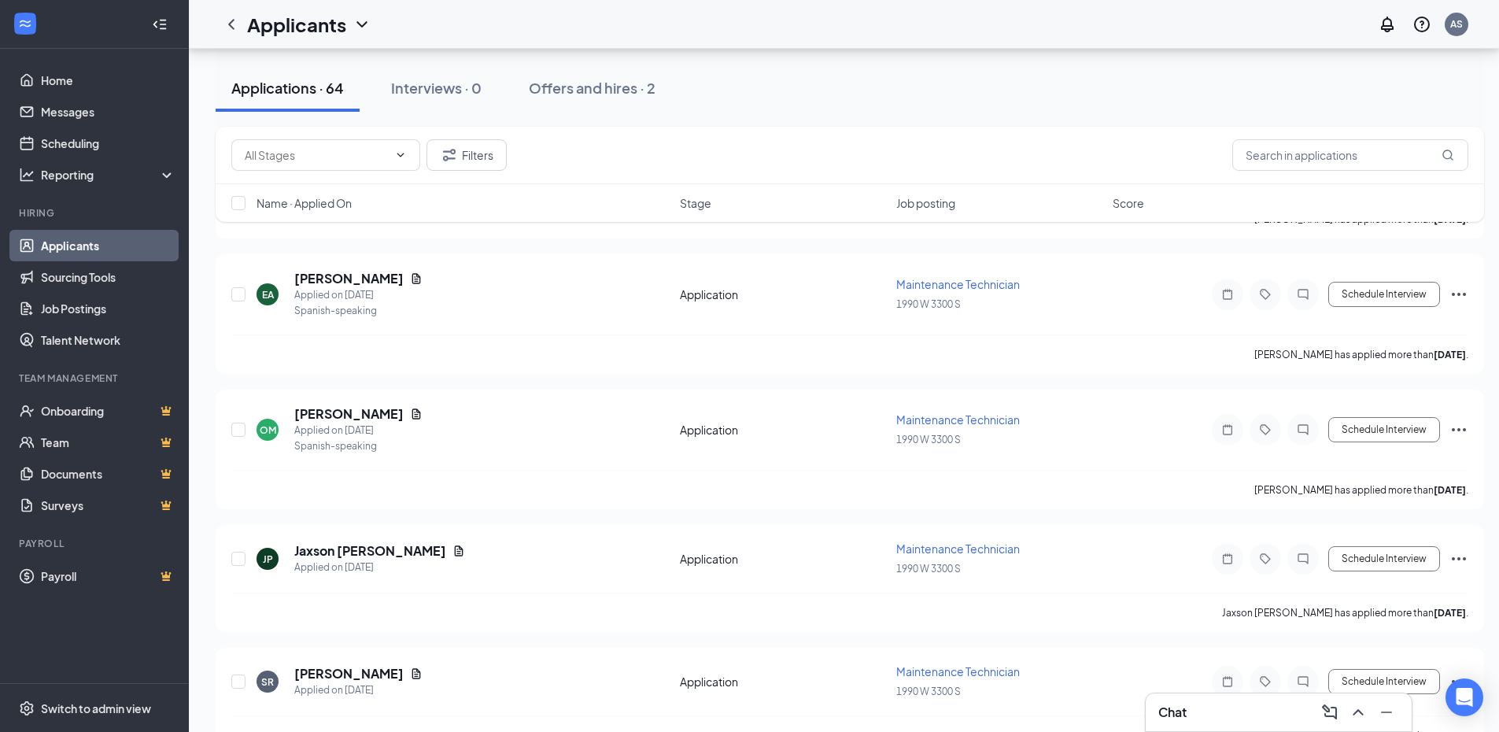
scroll to position [2452, 0]
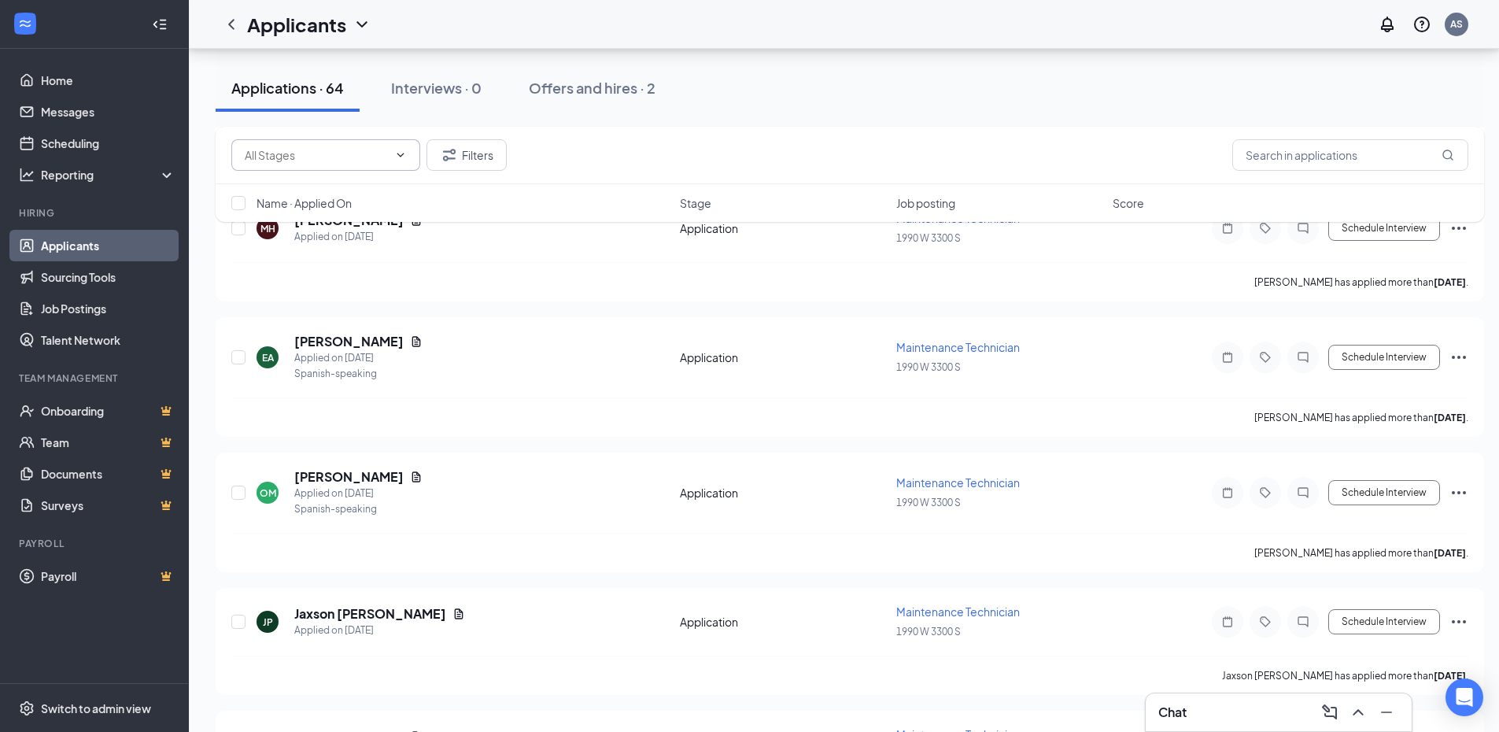
drag, startPoint x: 233, startPoint y: 24, endPoint x: 366, endPoint y: 146, distance: 180.5
click at [233, 24] on icon "ChevronLeft" at bounding box center [231, 24] width 19 height 19
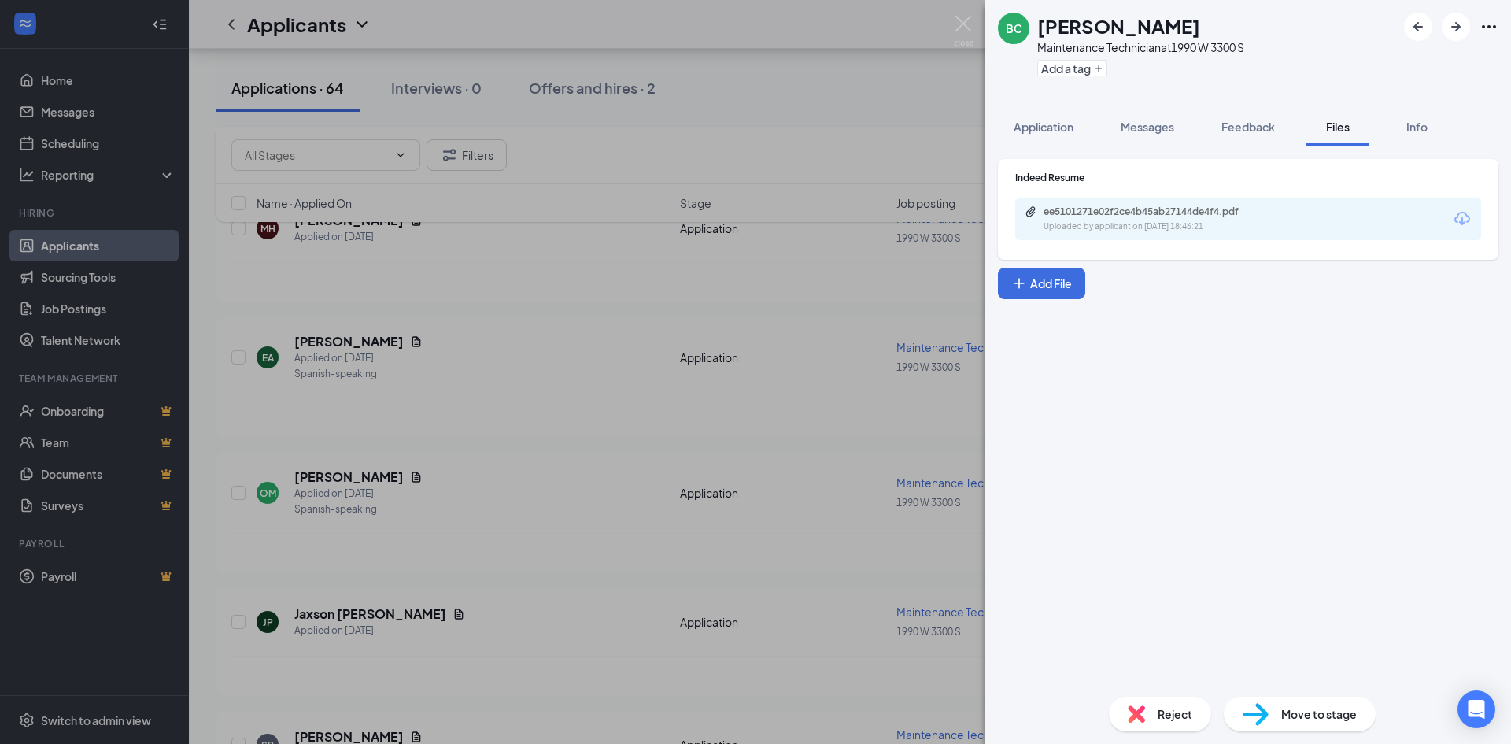
click at [975, 30] on div "BC [PERSON_NAME] Maintenance Technician at 1990 W 3300 S Add a tag Application …" at bounding box center [755, 372] width 1511 height 744
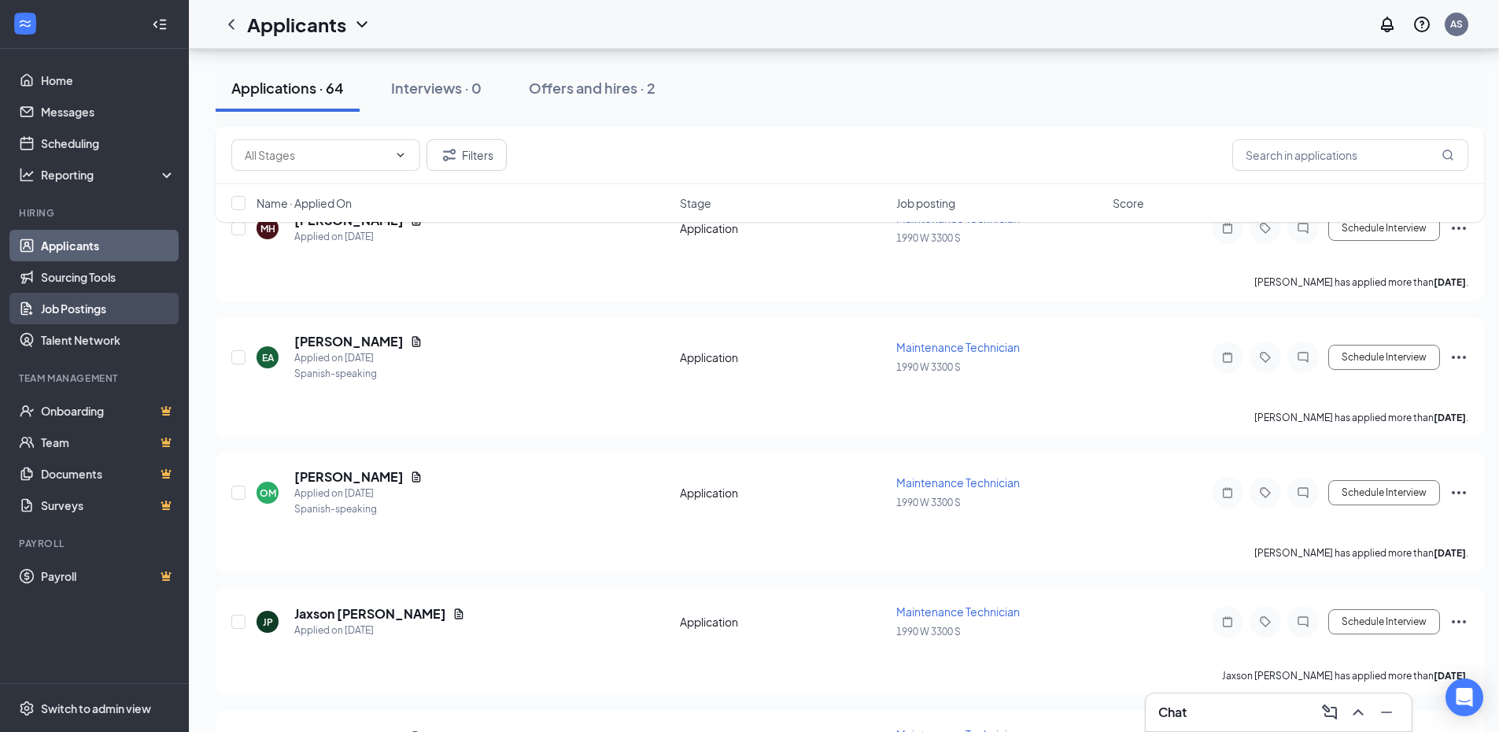
click at [87, 312] on link "Job Postings" at bounding box center [108, 308] width 135 height 31
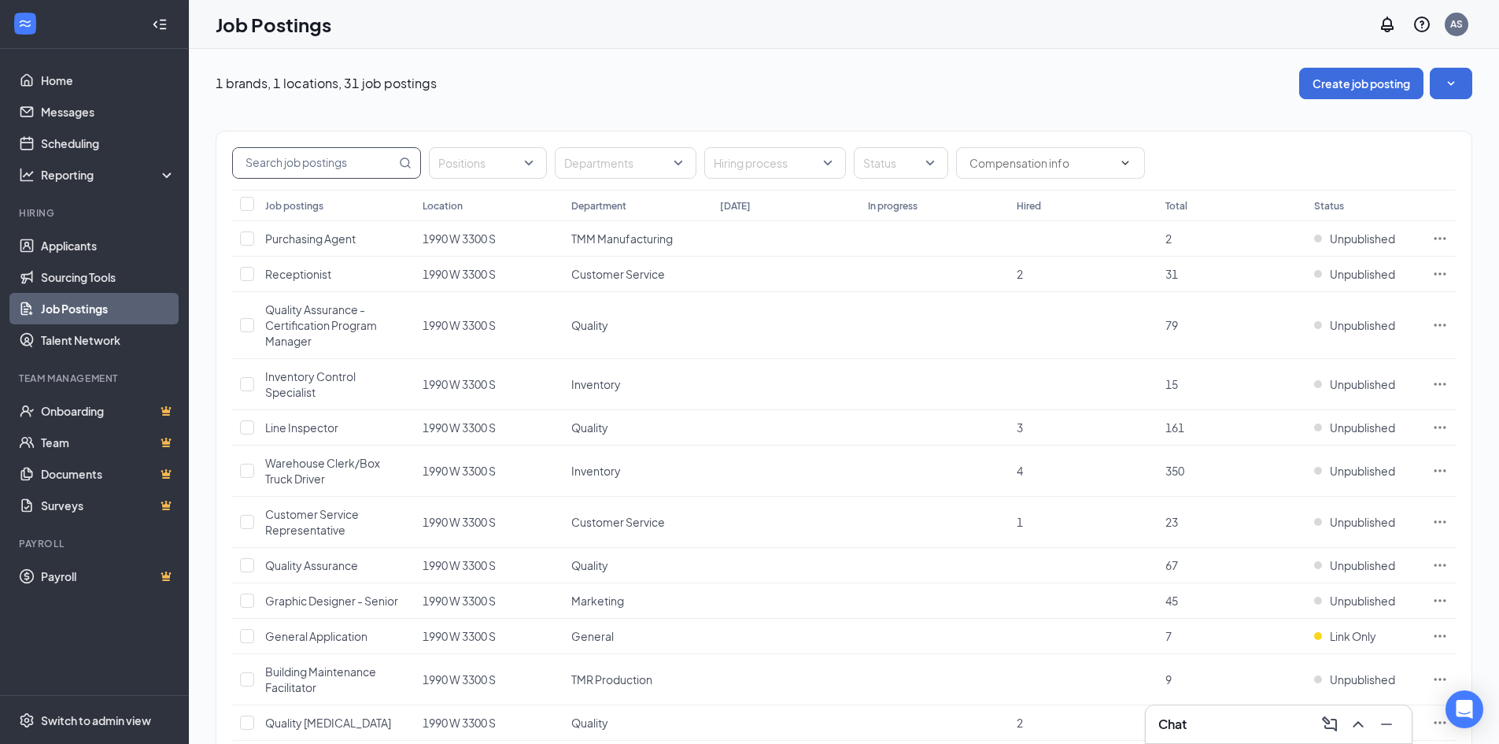
click at [349, 164] on input "text" at bounding box center [314, 163] width 163 height 30
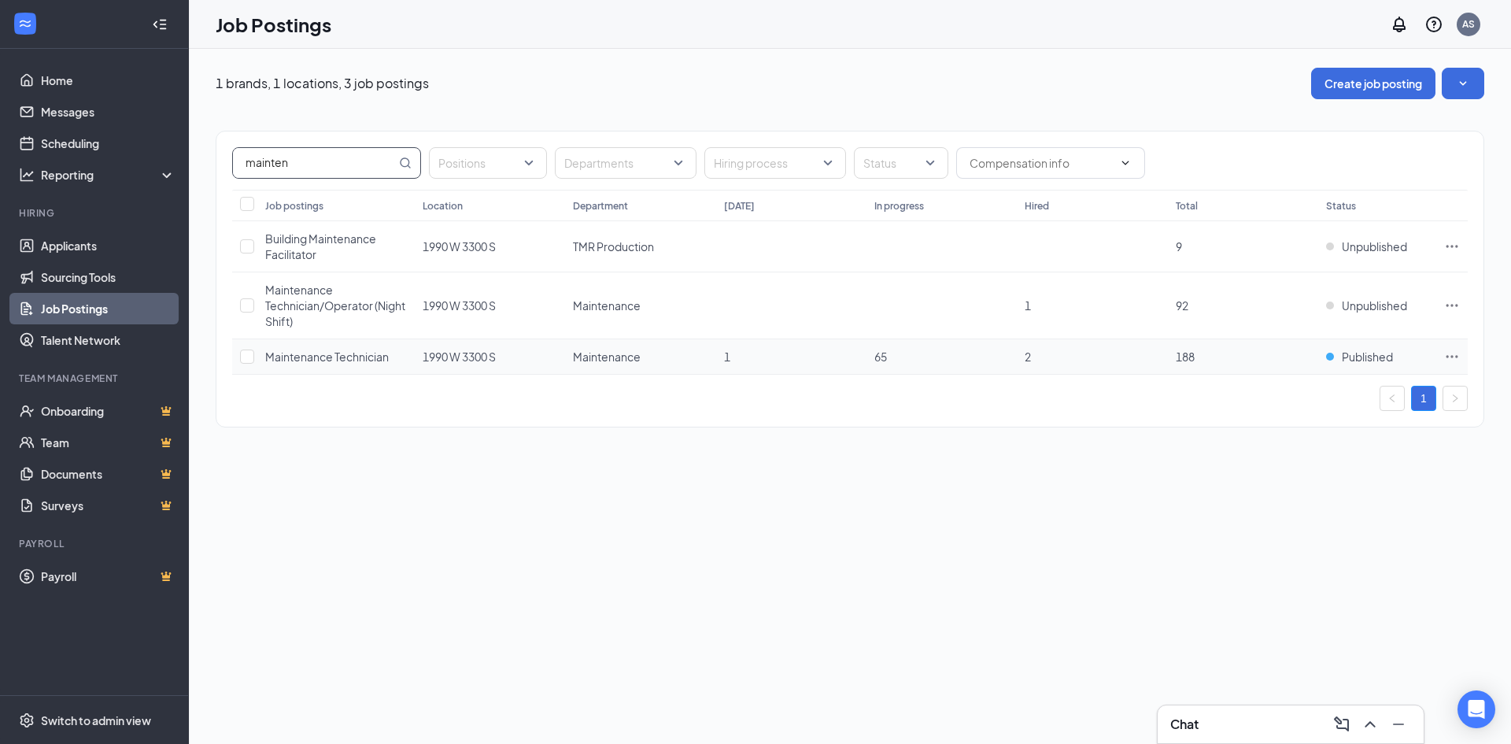
type input "mainten"
click at [1457, 361] on icon "Ellipses" at bounding box center [1452, 357] width 16 height 16
click at [1320, 568] on span "Duplicate job posting" at bounding box center [1290, 563] width 109 height 14
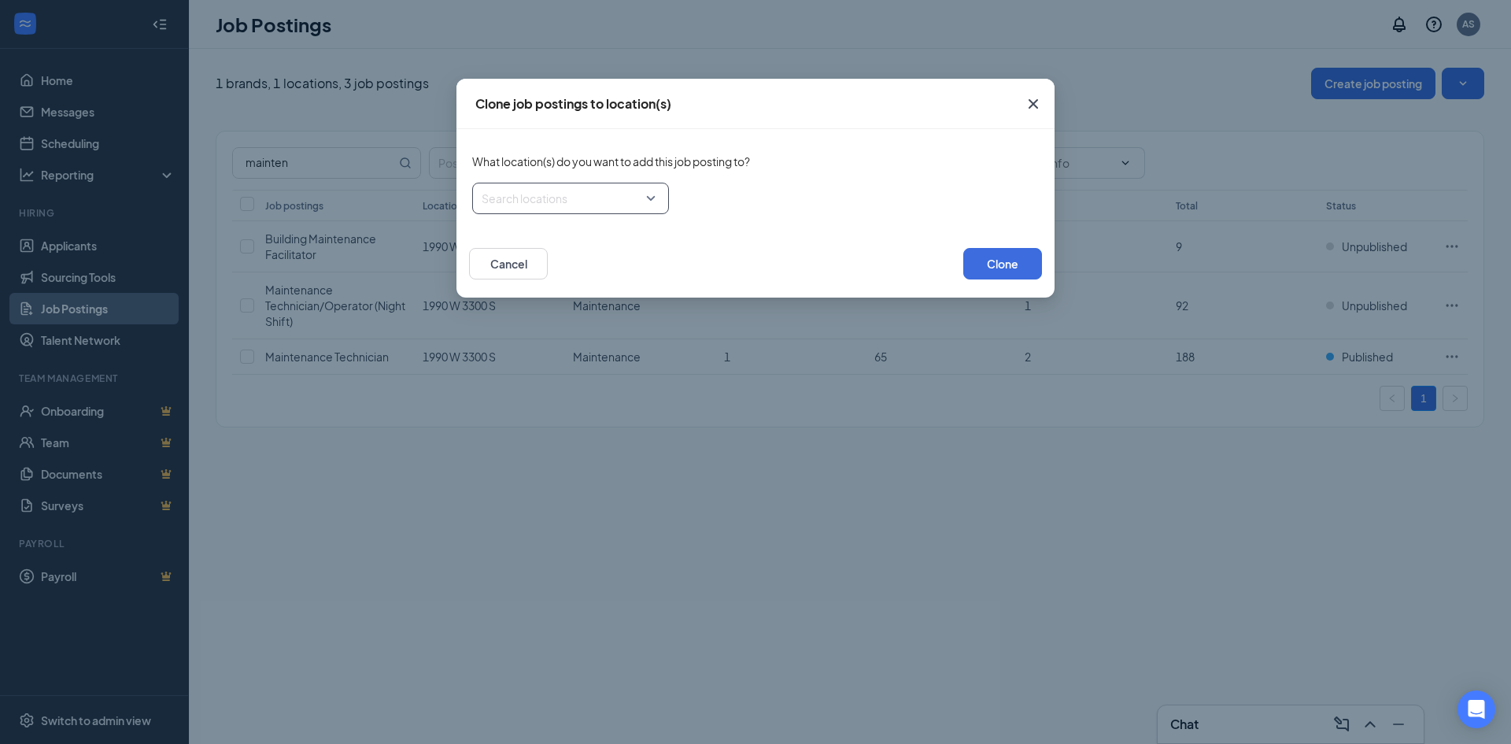
click at [563, 198] on div at bounding box center [565, 198] width 167 height 25
click at [509, 299] on div at bounding box center [510, 304] width 14 height 14
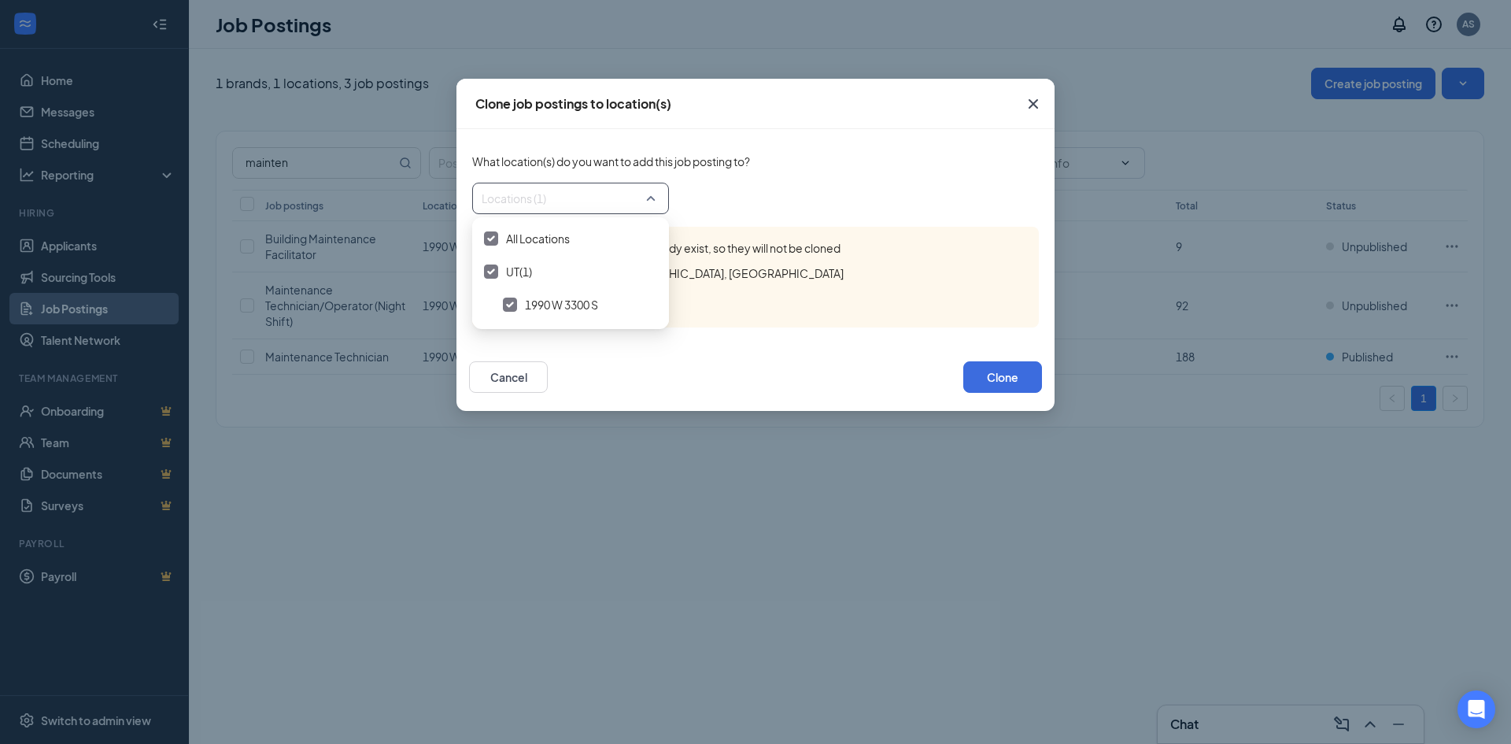
click at [925, 356] on div "Cancel Clone" at bounding box center [755, 376] width 573 height 63
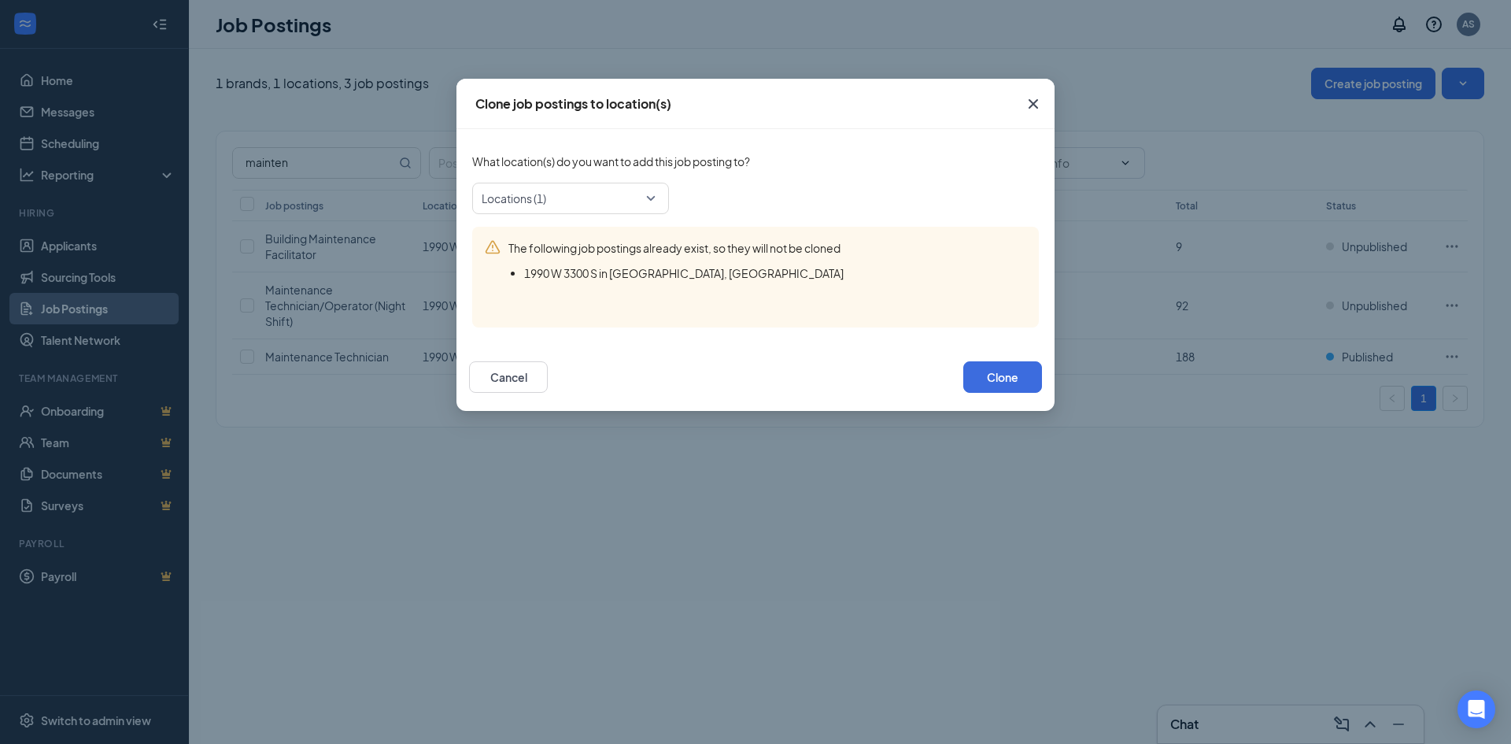
click at [1042, 98] on icon "Cross" at bounding box center [1033, 103] width 19 height 19
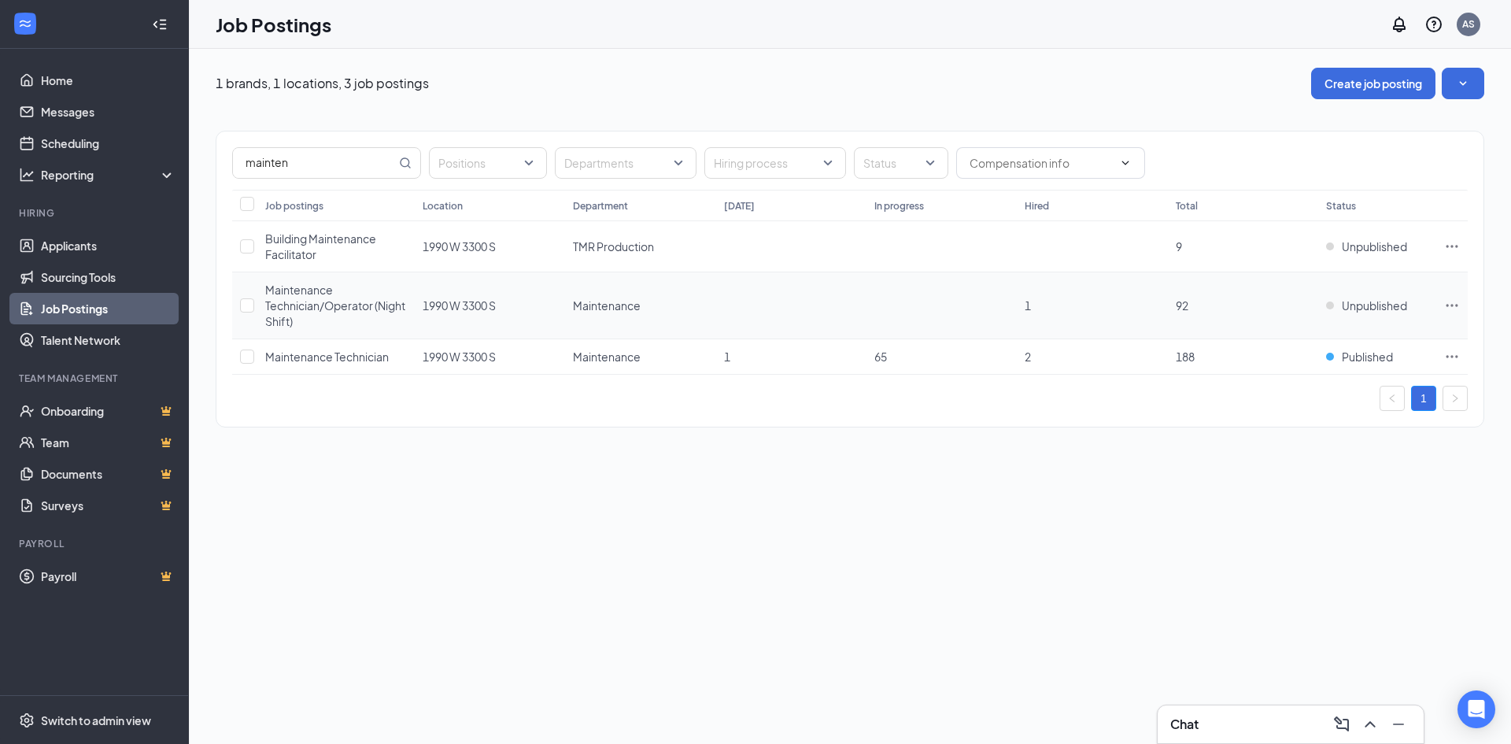
click at [332, 305] on span "Maintenance Technician/Operator (Night Shift)" at bounding box center [335, 306] width 140 height 46
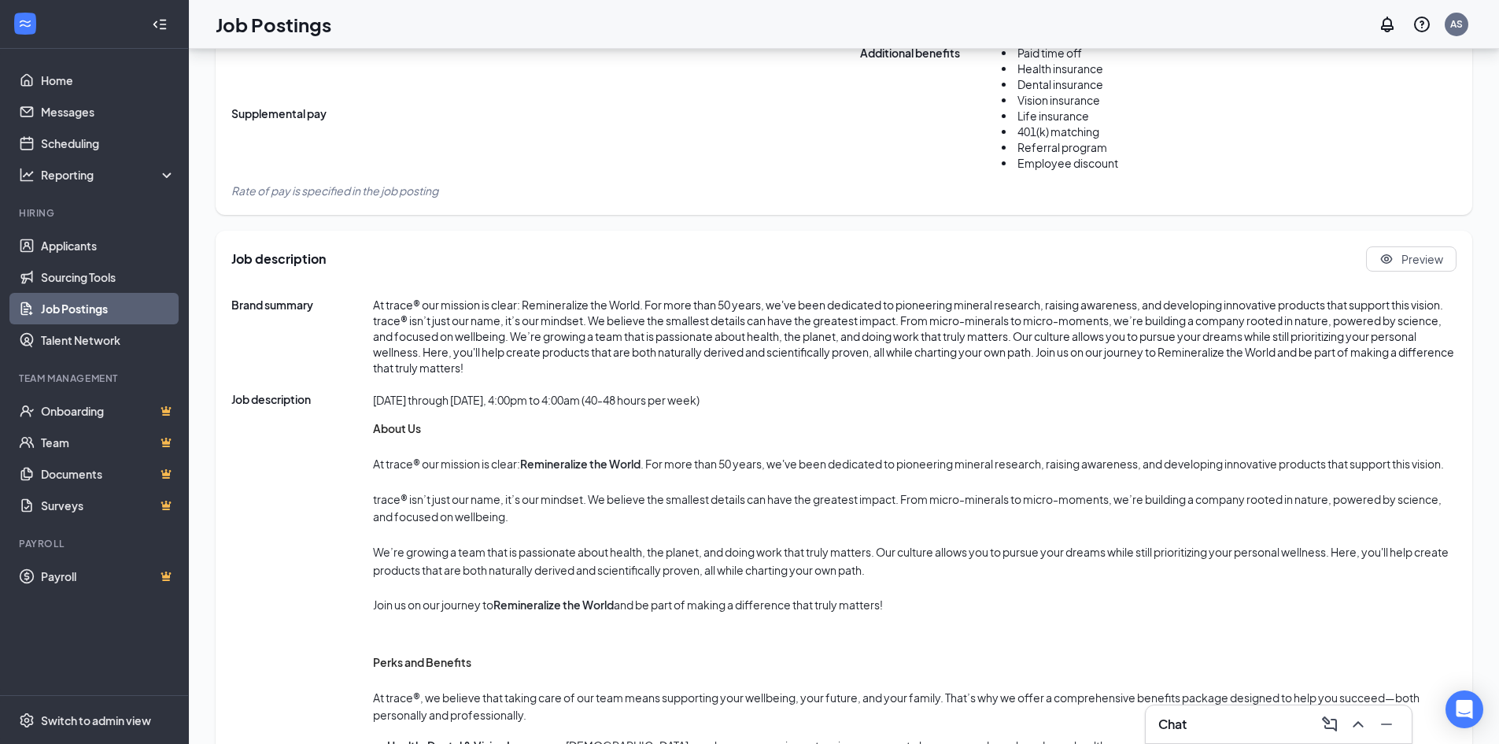
scroll to position [630, 0]
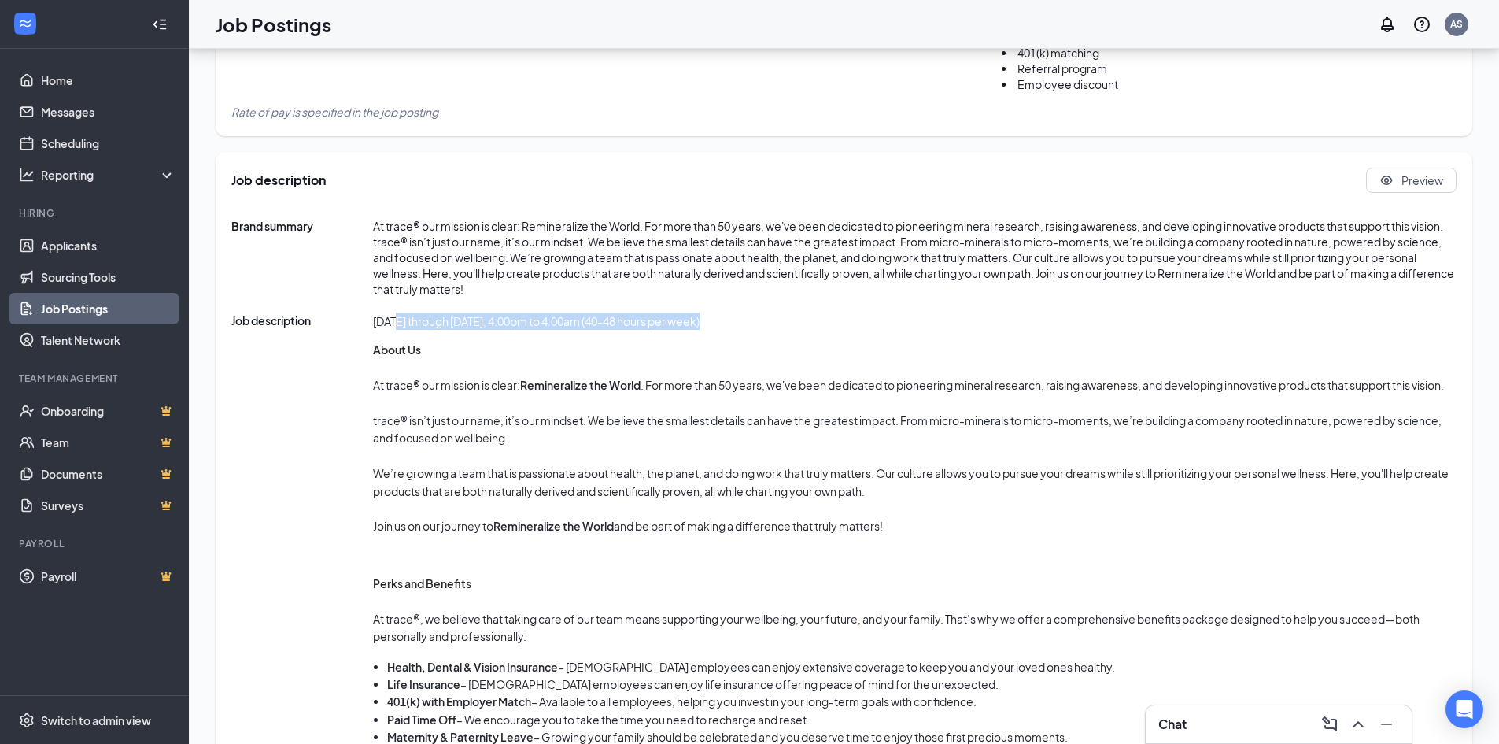
drag, startPoint x: 478, startPoint y: 322, endPoint x: 789, endPoint y: 323, distance: 311.6
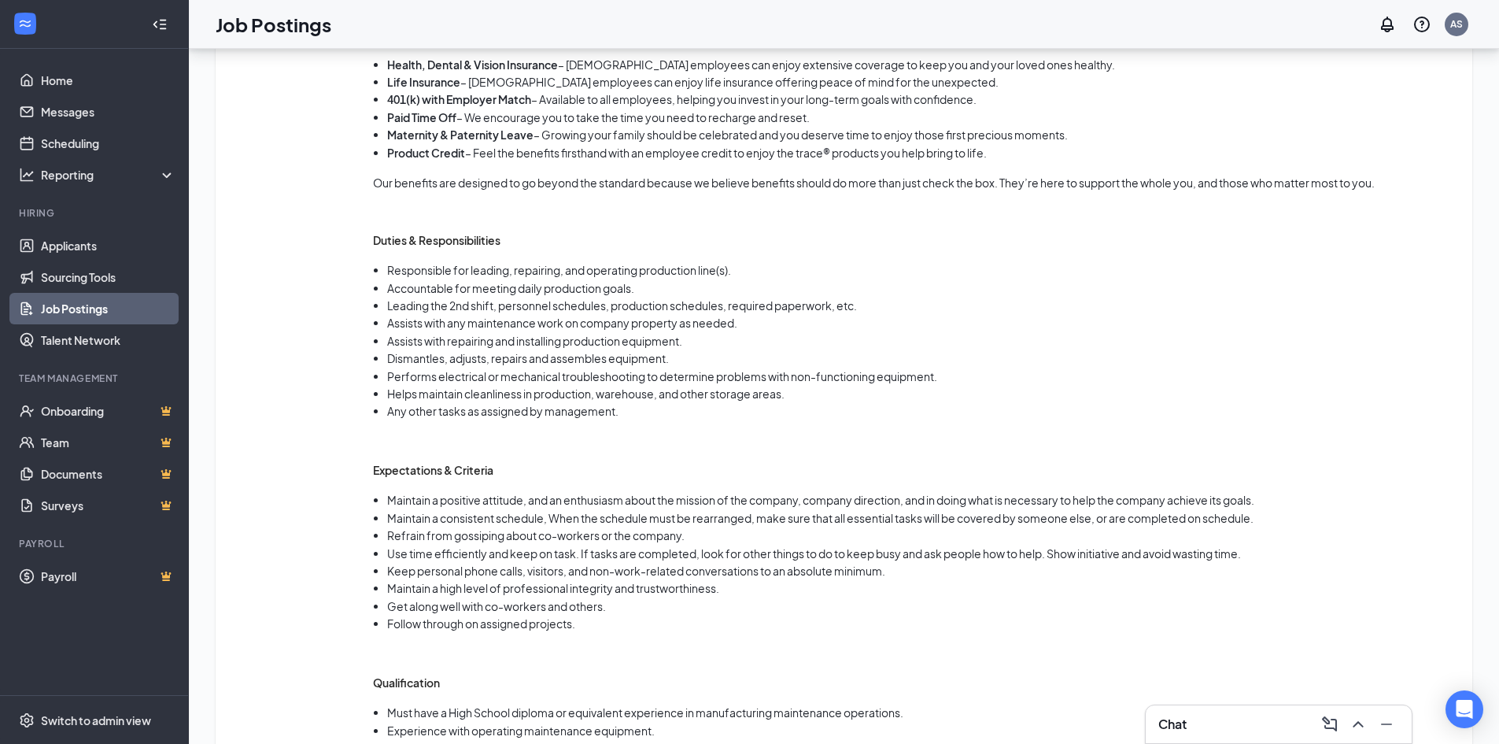
scroll to position [1259, 0]
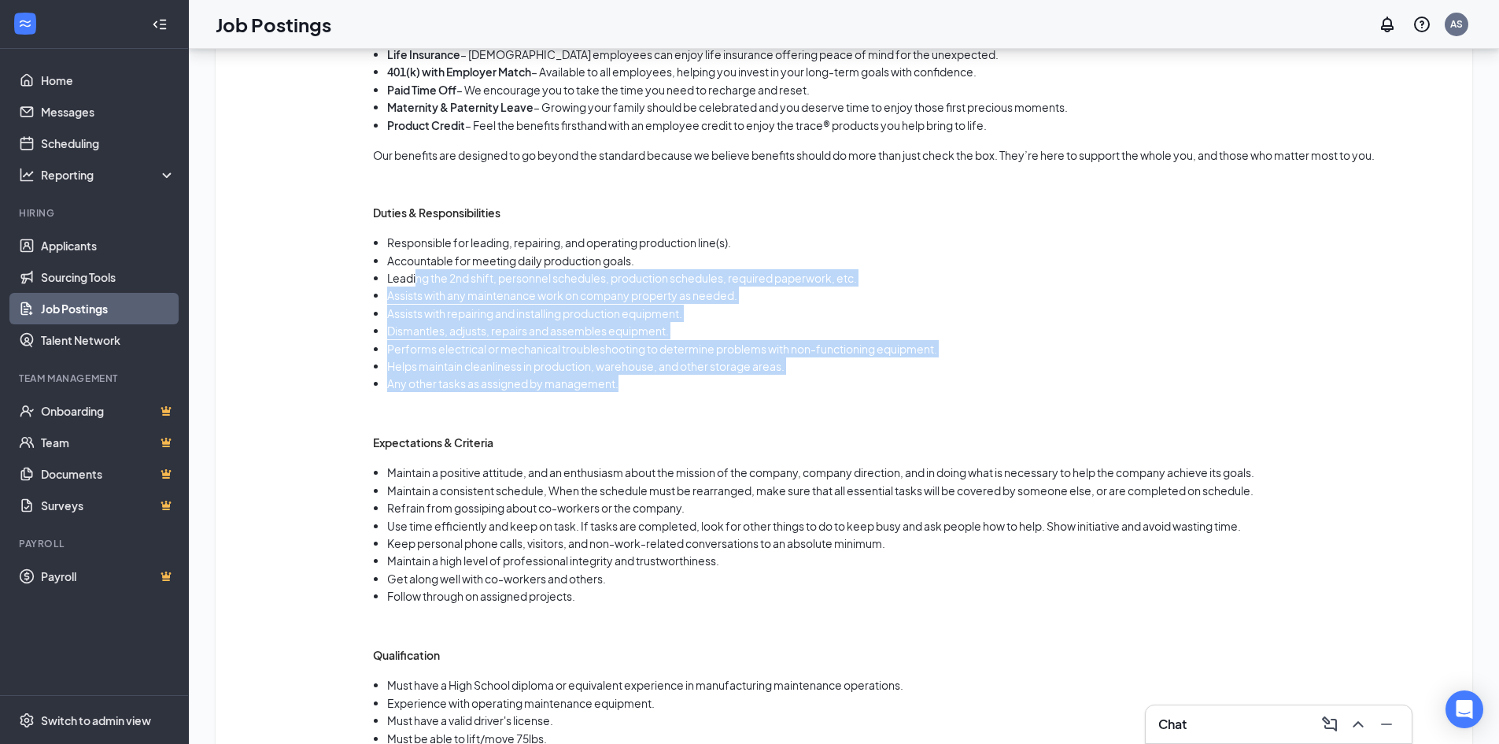
drag, startPoint x: 417, startPoint y: 290, endPoint x: 863, endPoint y: 412, distance: 462.4
click at [873, 416] on div "[DATE] through [DATE], 4:00pm to 4:00am (40-48 hours per week) About Us At trac…" at bounding box center [915, 241] width 1084 height 1117
click at [571, 339] on li "Dismantles, adjusts, repairs and assembles equipment." at bounding box center [921, 330] width 1069 height 17
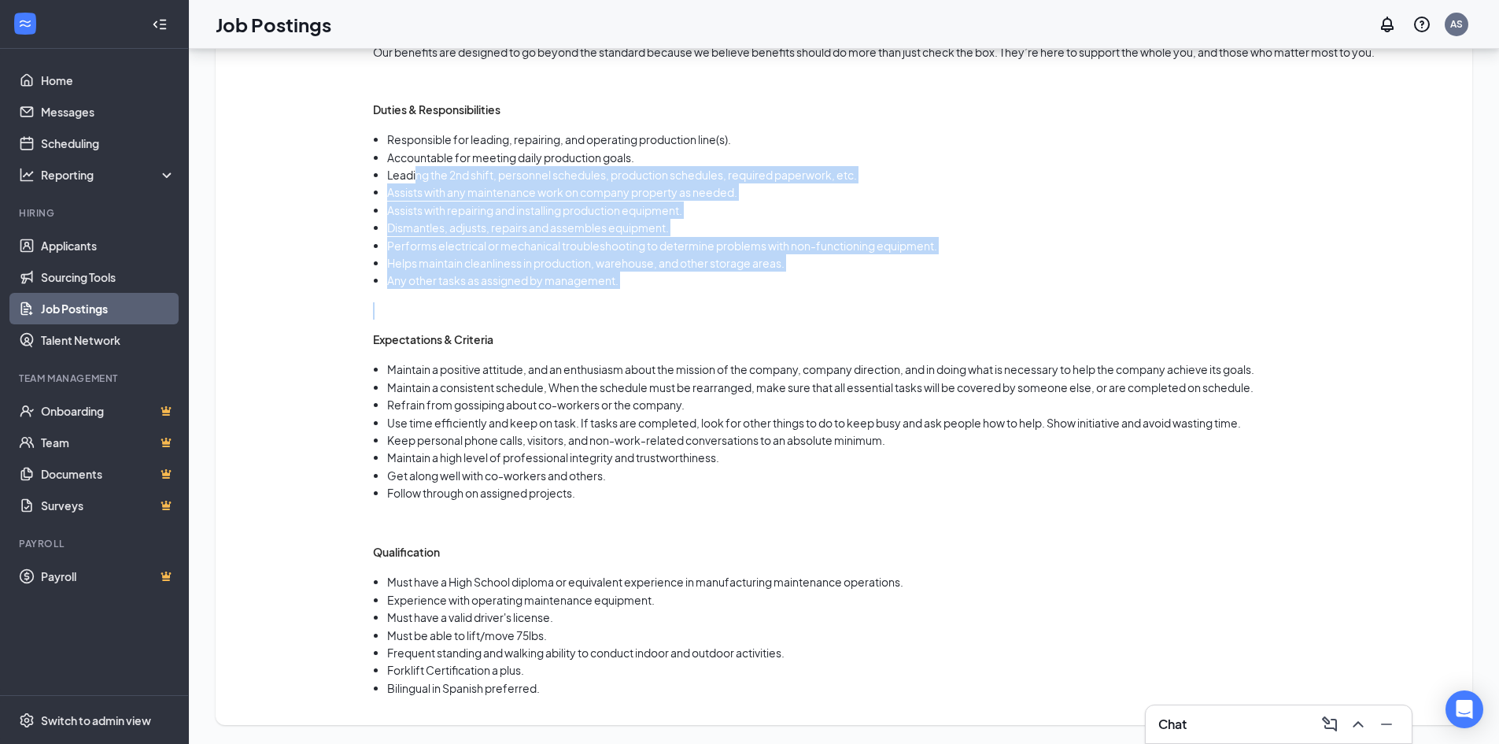
scroll to position [1380, 0]
click at [574, 348] on h3 "Expectations & Criteria" at bounding box center [915, 339] width 1084 height 17
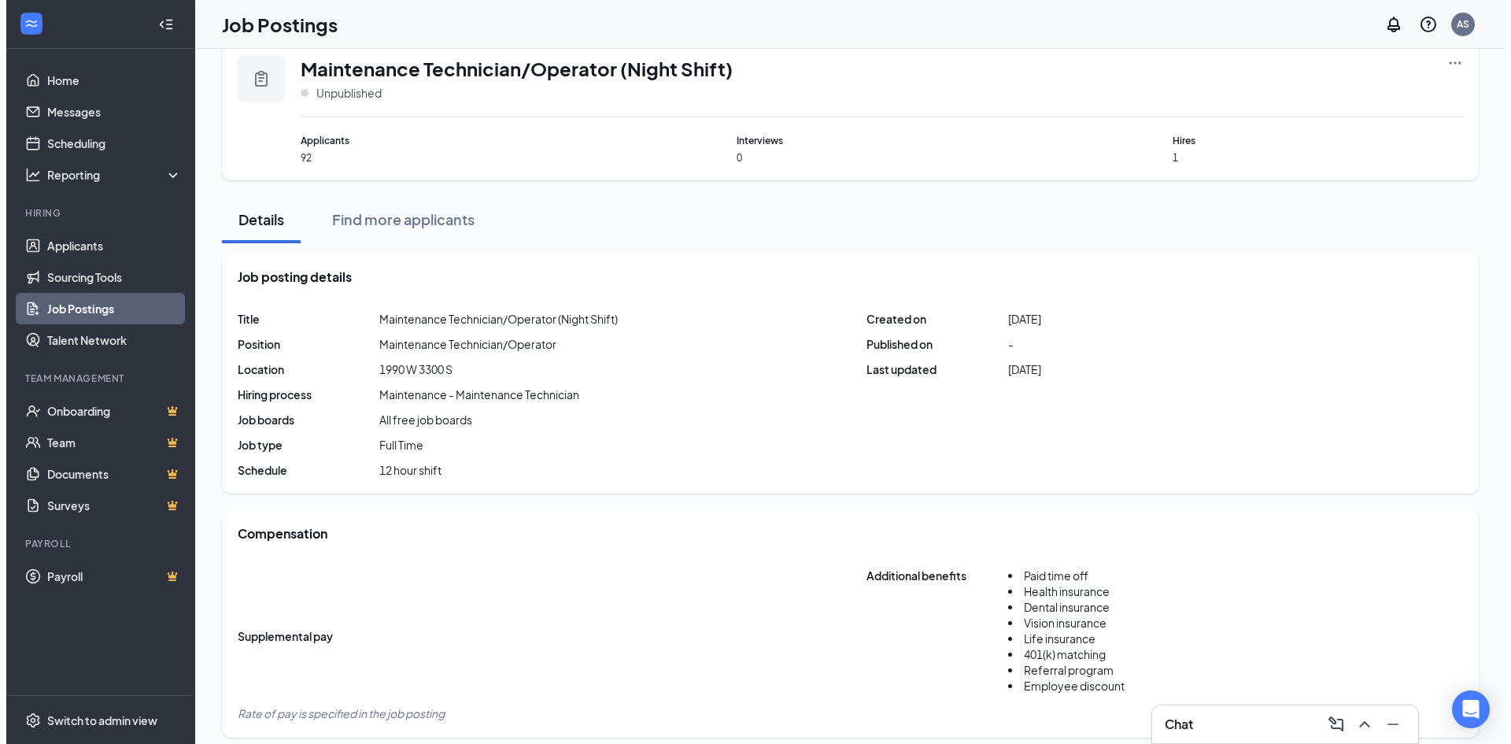
scroll to position [0, 0]
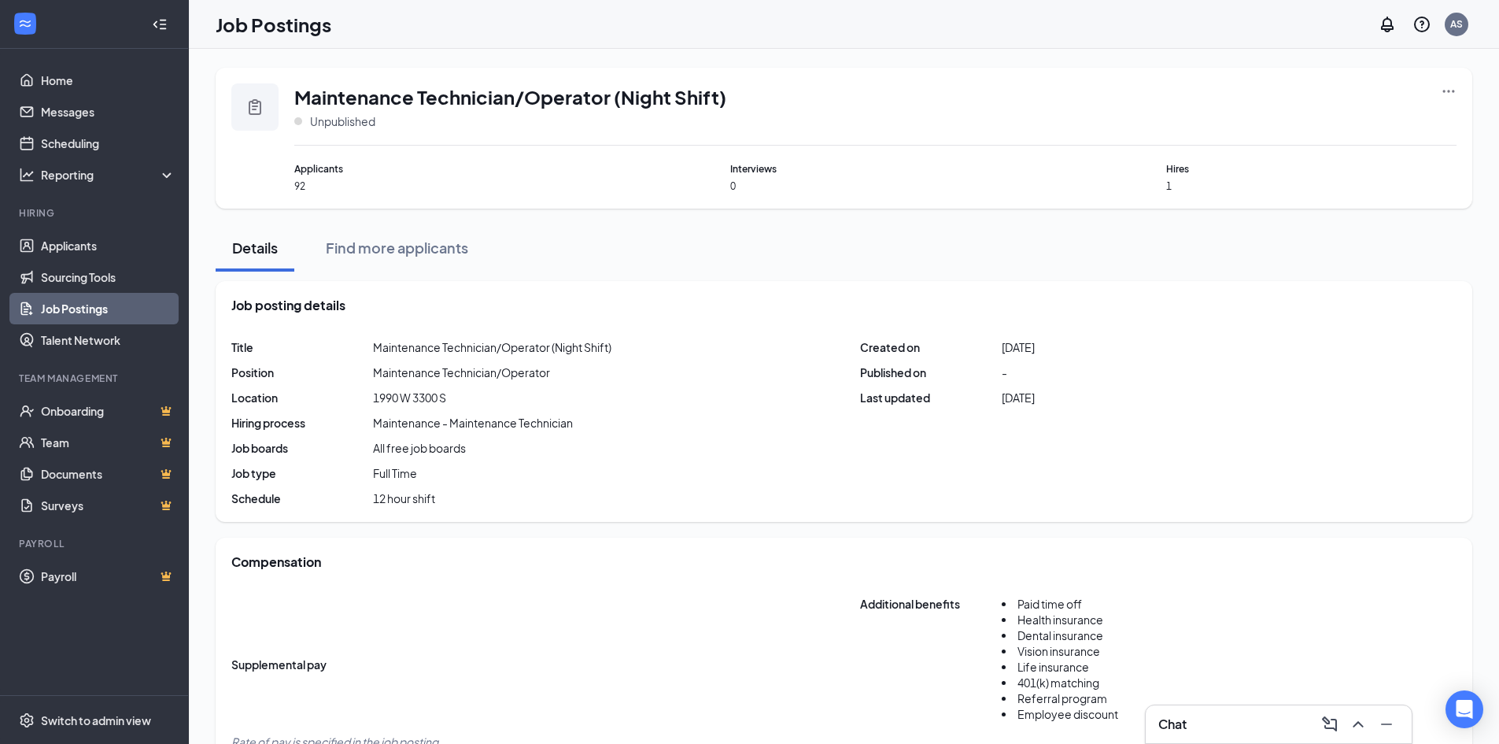
click at [1443, 99] on div at bounding box center [1449, 106] width 16 height 46
click at [1446, 96] on icon "Ellipses" at bounding box center [1449, 91] width 16 height 16
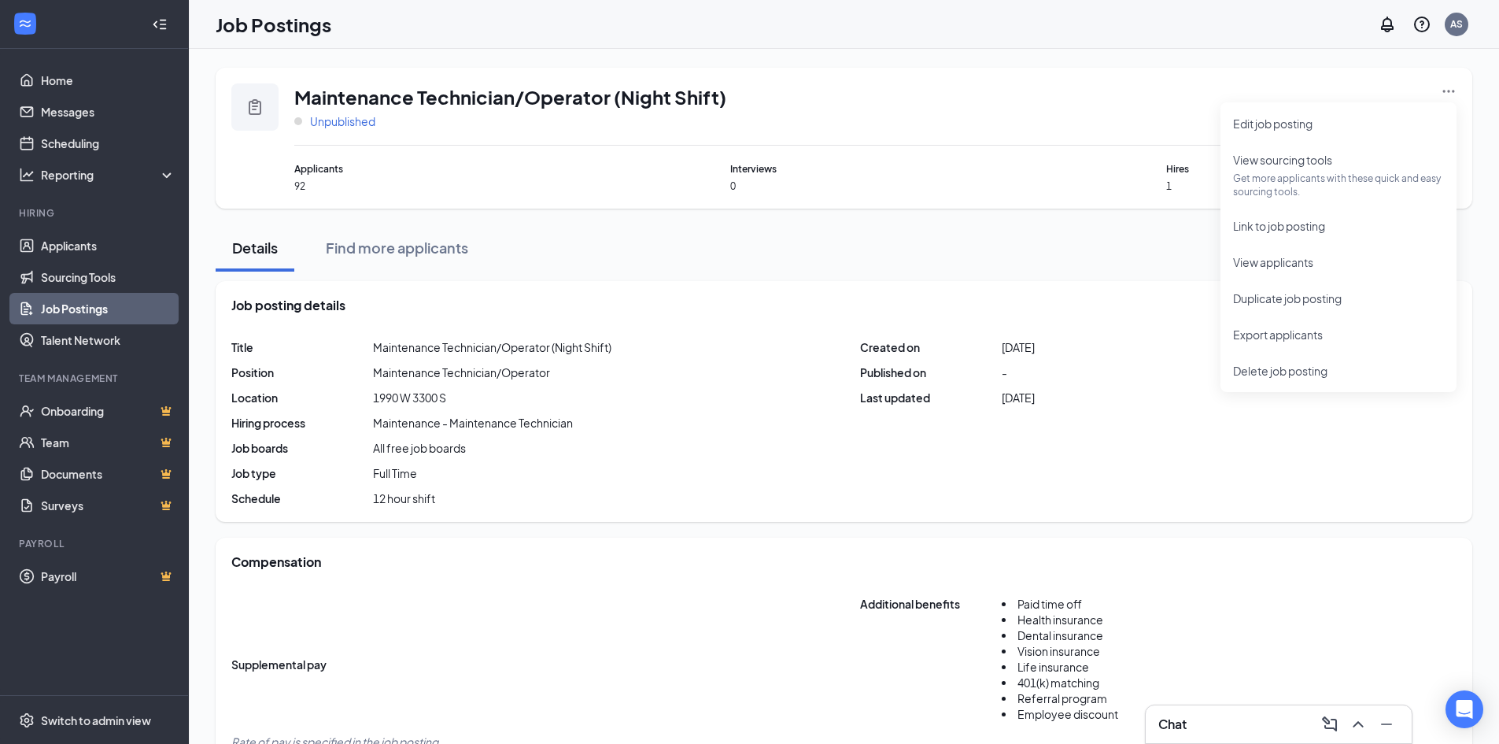
click at [325, 122] on span "Unpublished" at bounding box center [342, 121] width 65 height 16
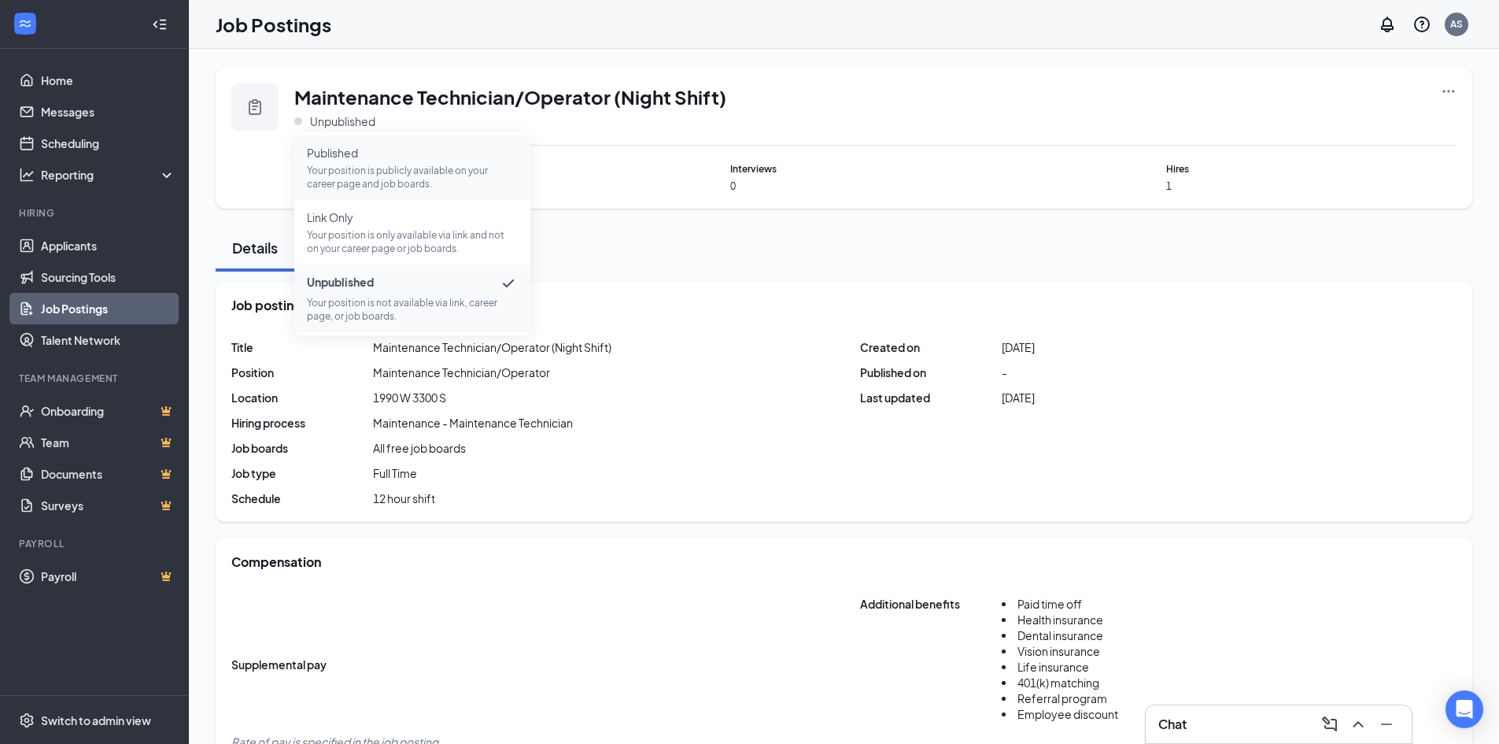
click at [386, 175] on p "Your position is publicly available on your career page and job boards." at bounding box center [412, 177] width 211 height 27
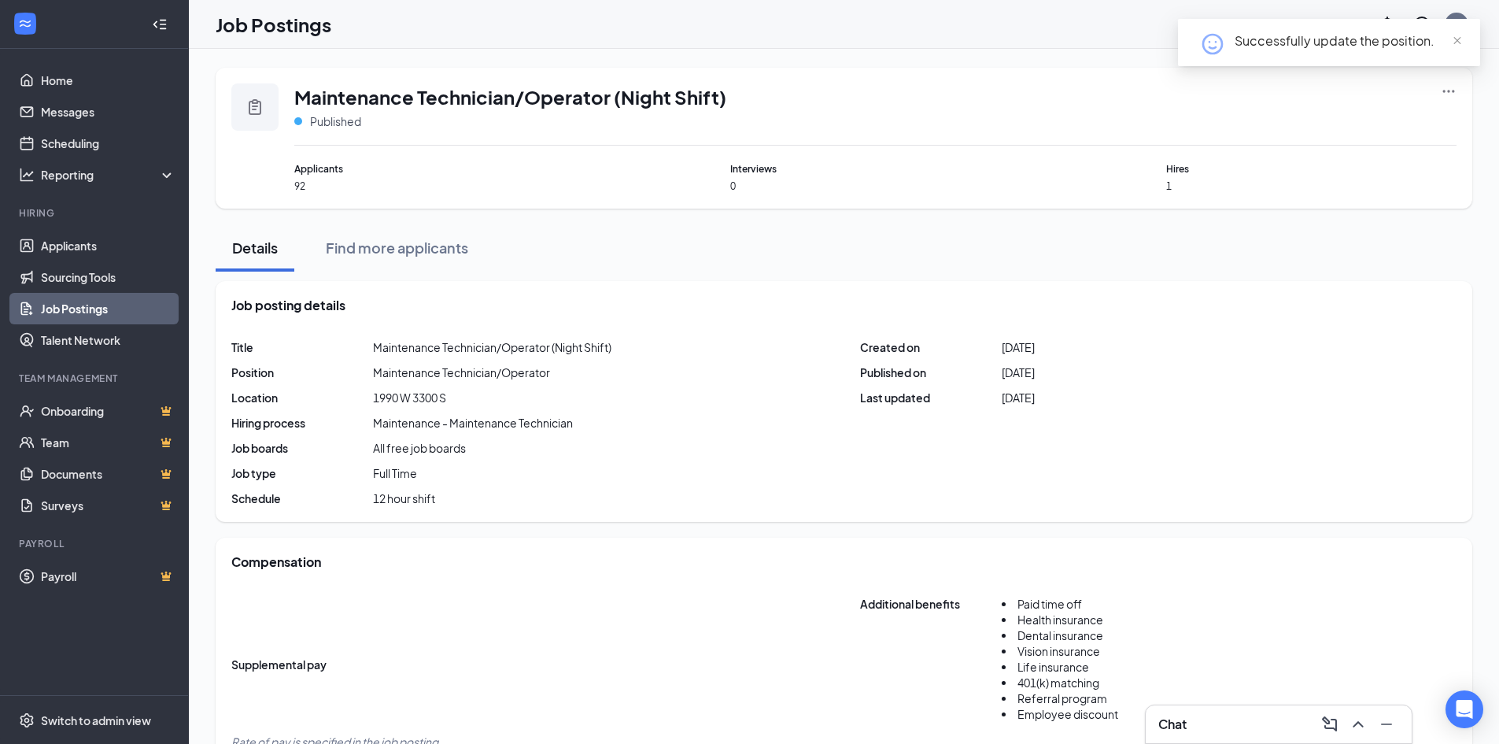
click at [83, 305] on link "Job Postings" at bounding box center [108, 308] width 135 height 31
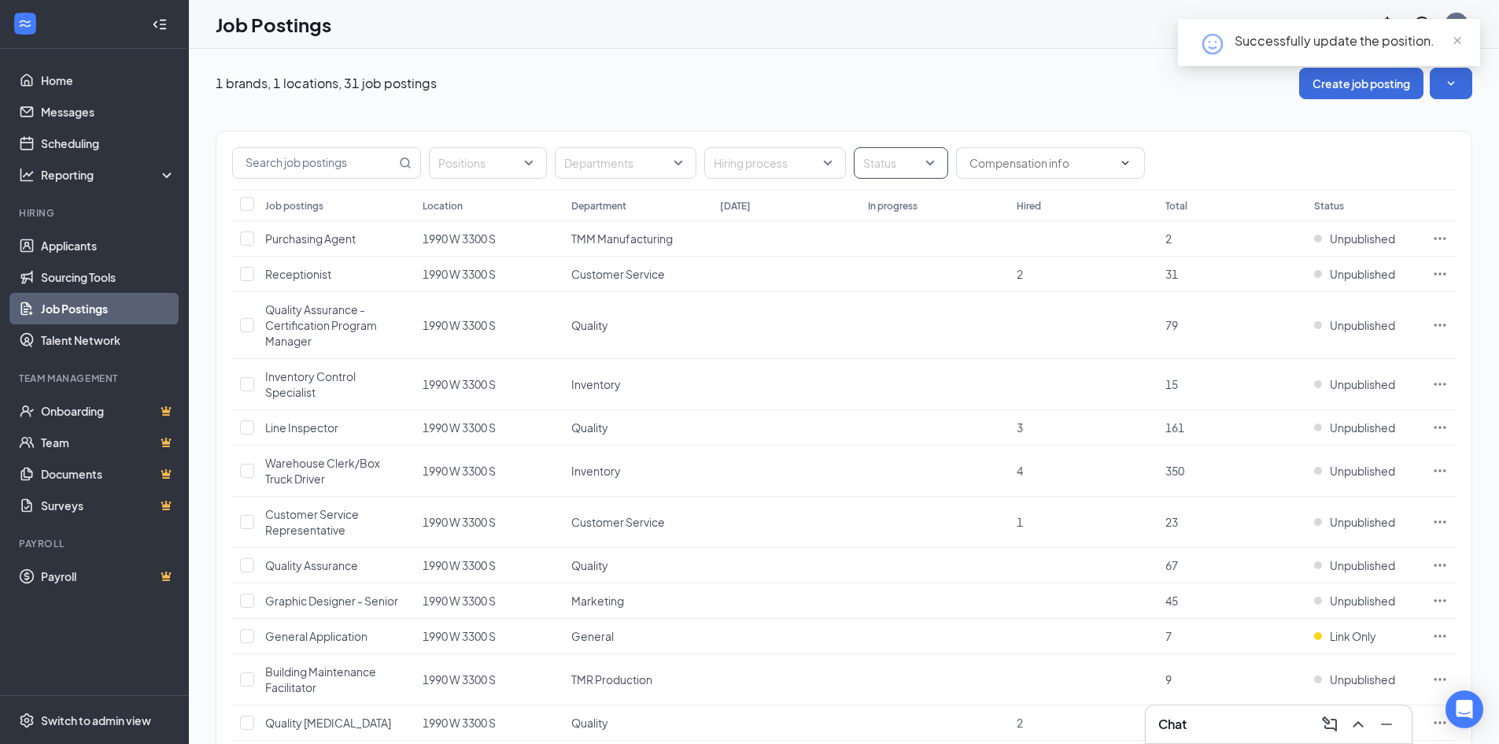
click at [906, 175] on div "Status" at bounding box center [901, 162] width 94 height 31
click at [909, 248] on span "Published" at bounding box center [913, 242] width 51 height 14
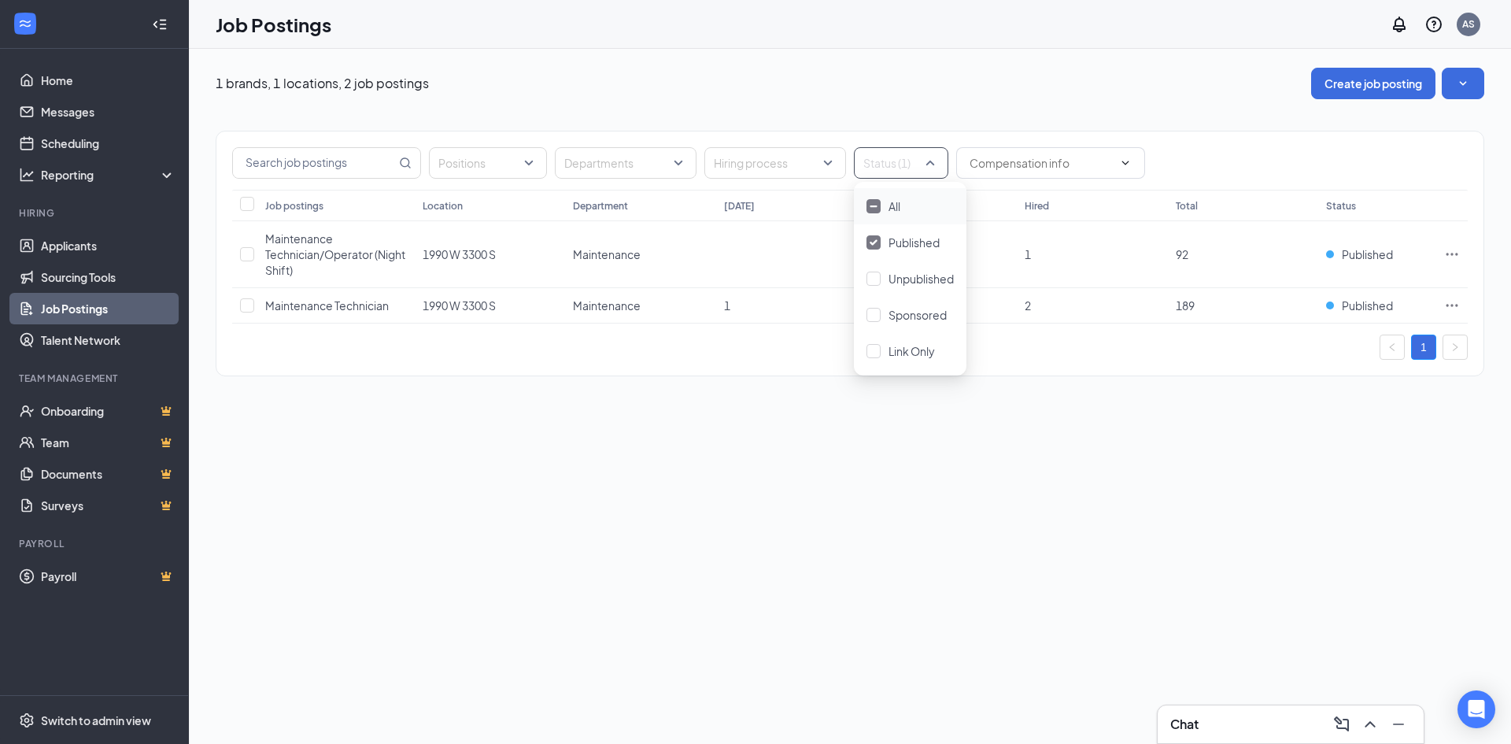
click at [811, 100] on div "Positions Departments Hiring process Status (1) Job postings Location Departmen…" at bounding box center [850, 245] width 1269 height 293
click at [1458, 257] on icon "Ellipses" at bounding box center [1452, 254] width 16 height 16
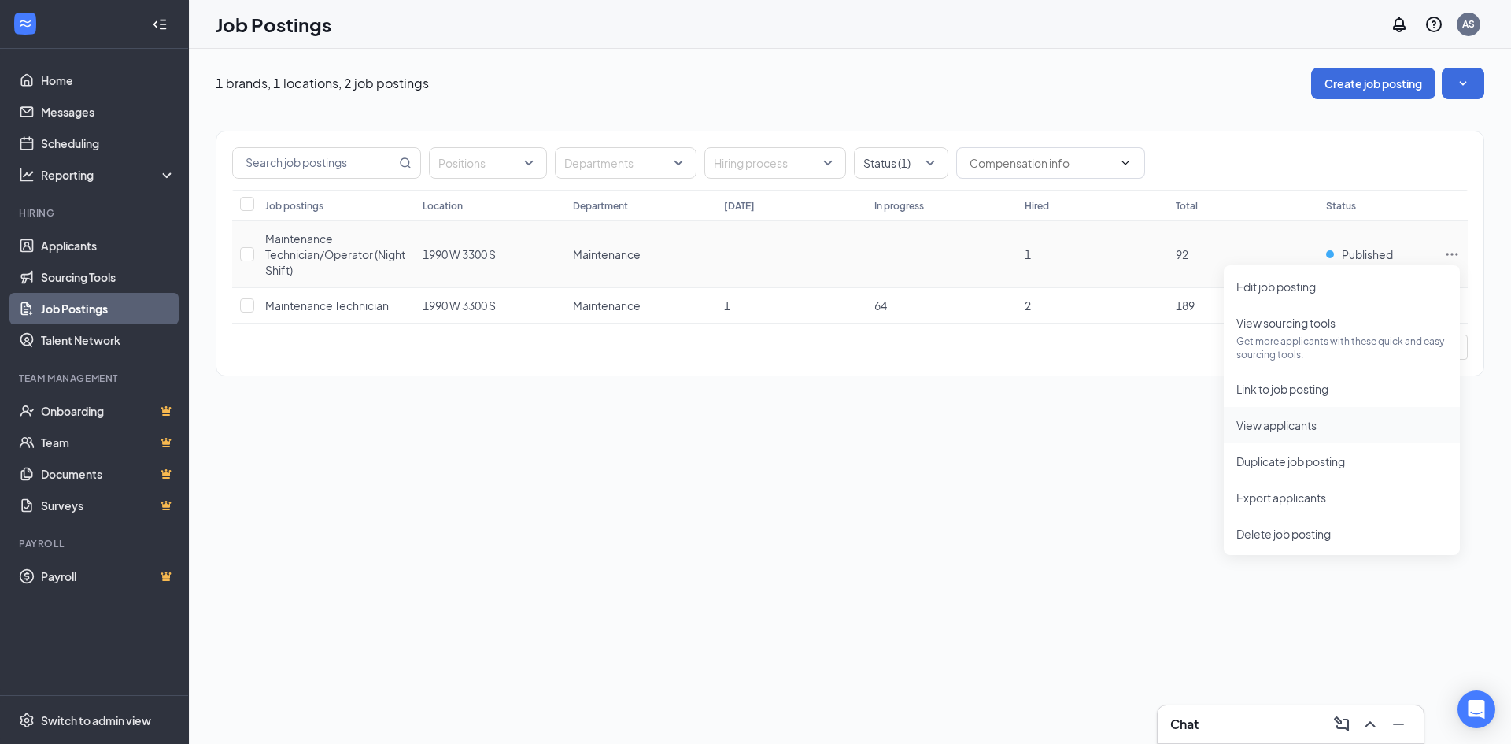
click at [1299, 420] on span "View applicants" at bounding box center [1276, 425] width 80 height 14
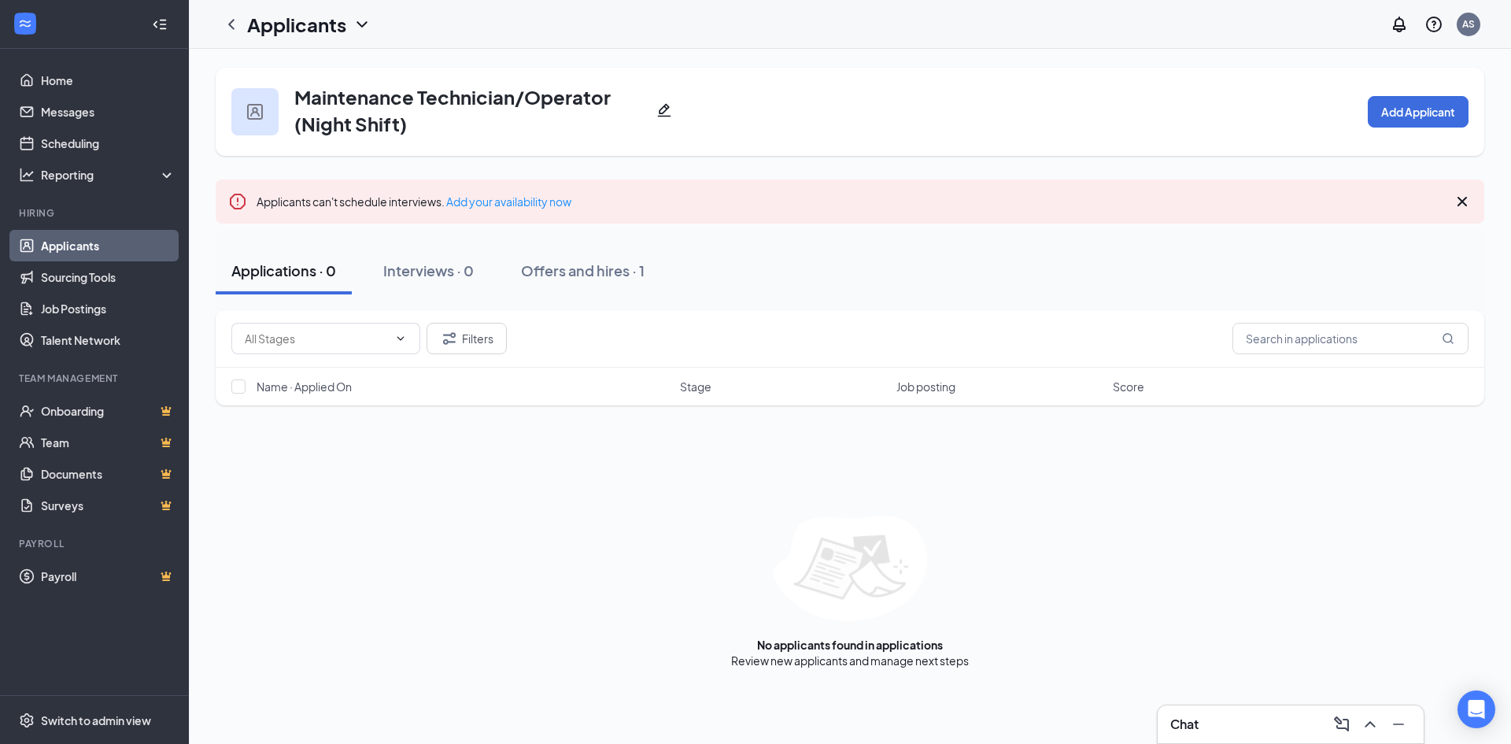
click at [662, 114] on icon "Pencil" at bounding box center [664, 110] width 13 height 13
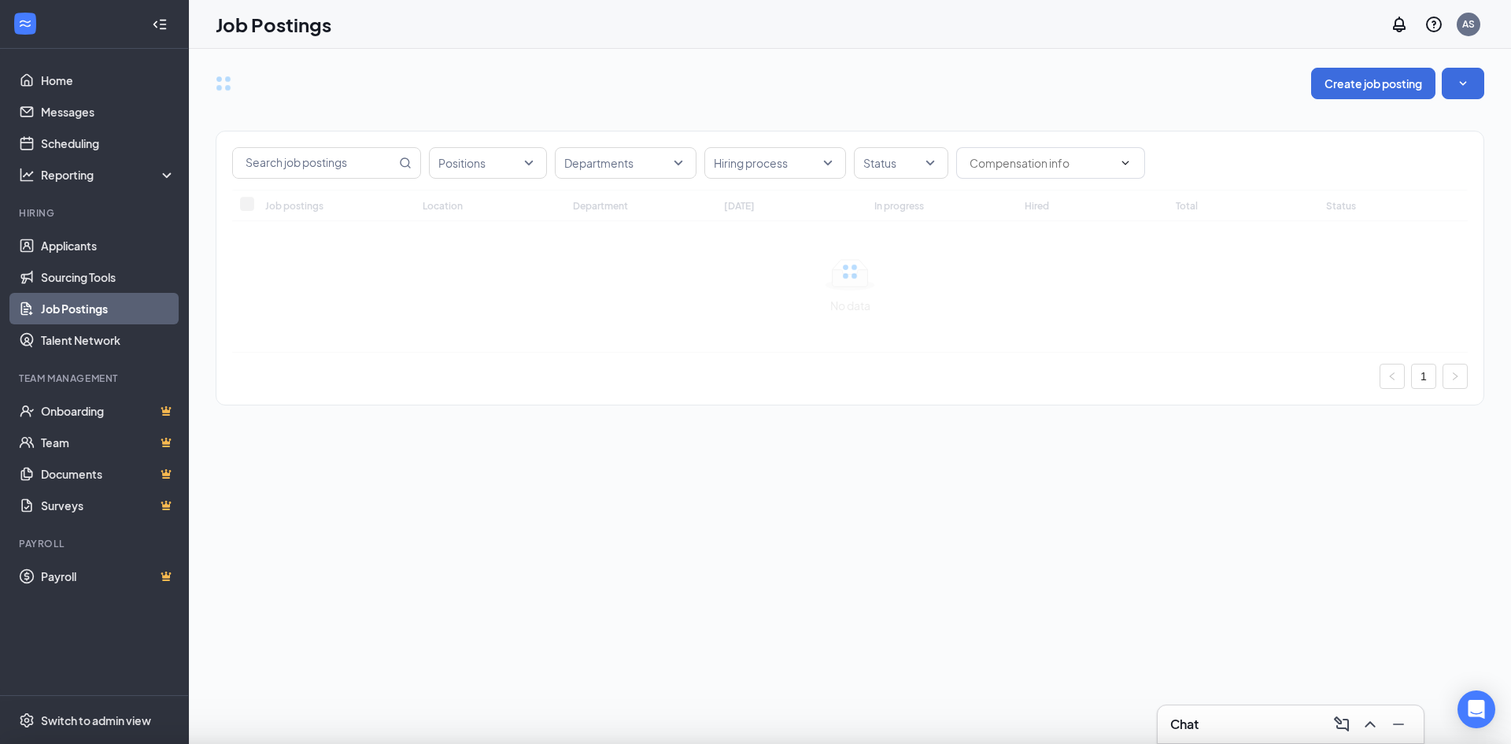
type input "Maintenance Technician/Operator (Night Shift)"
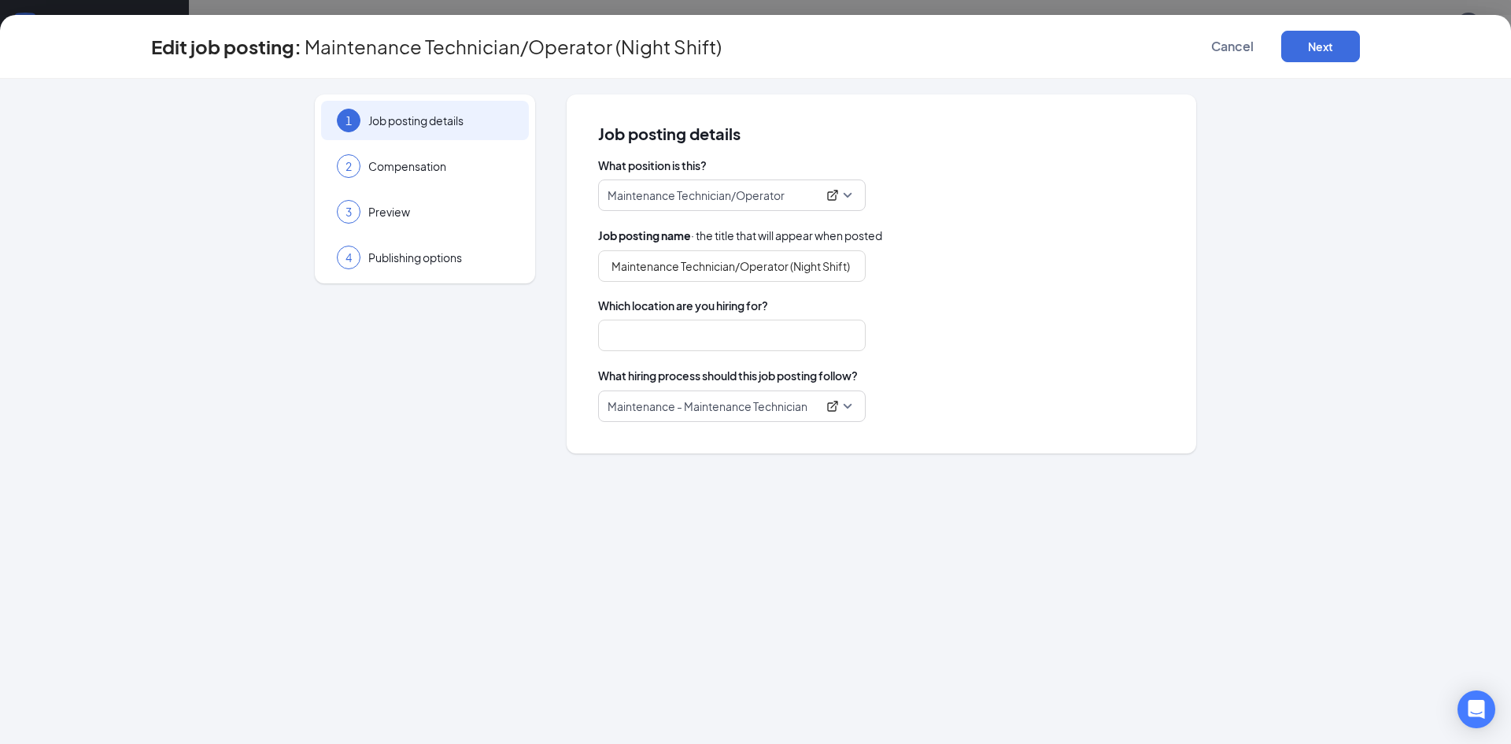
type input "1990 W 3300 S"
click at [463, 170] on span "Compensation" at bounding box center [440, 166] width 145 height 16
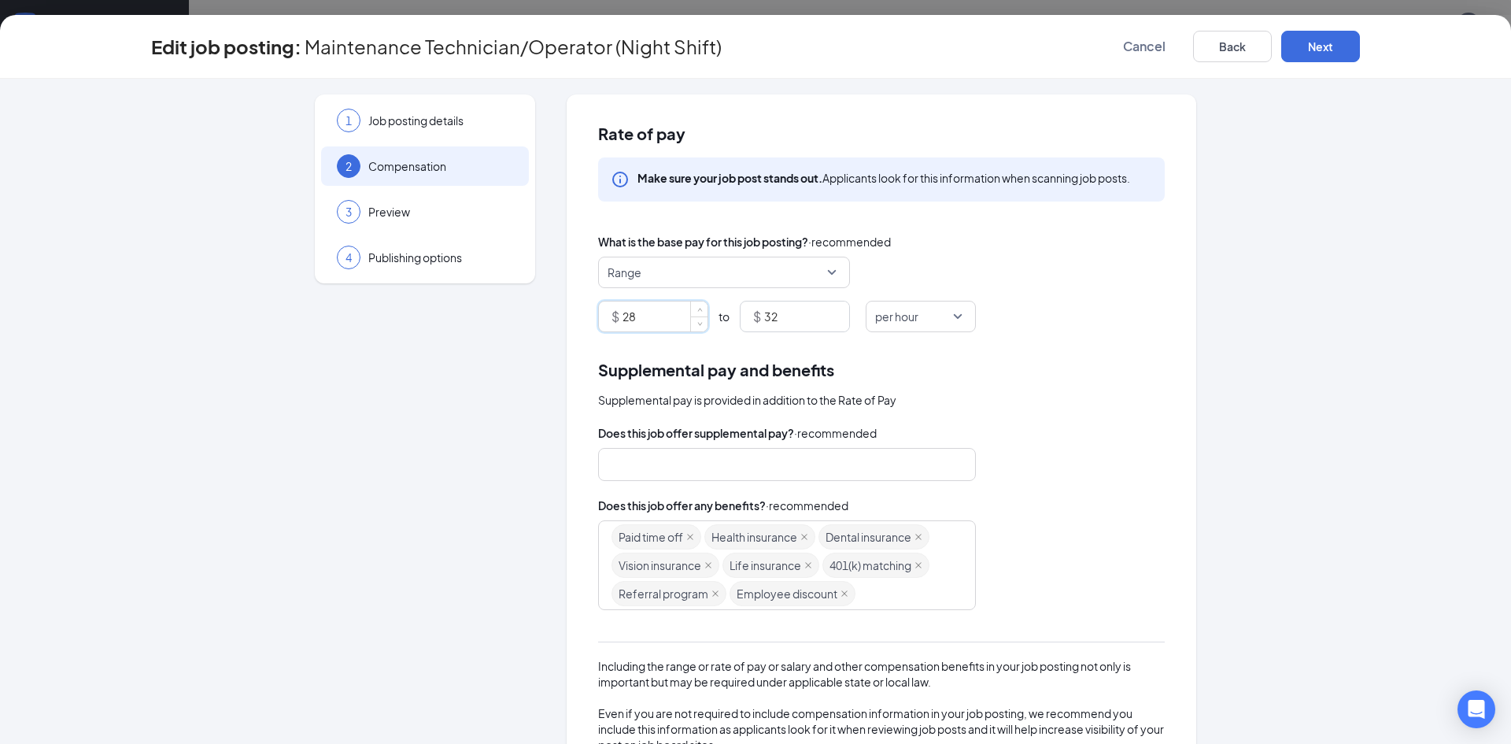
drag, startPoint x: 632, startPoint y: 320, endPoint x: 532, endPoint y: 319, distance: 99.9
click at [532, 319] on div "1 Job posting details 2 Compensation 3 Preview 4 Publishing options Rate of pay…" at bounding box center [755, 478] width 1209 height 768
type input "25"
type input "30"
click at [943, 418] on div "Supplemental pay and benefits Supplemental pay is provided in addition to the R…" at bounding box center [881, 594] width 567 height 474
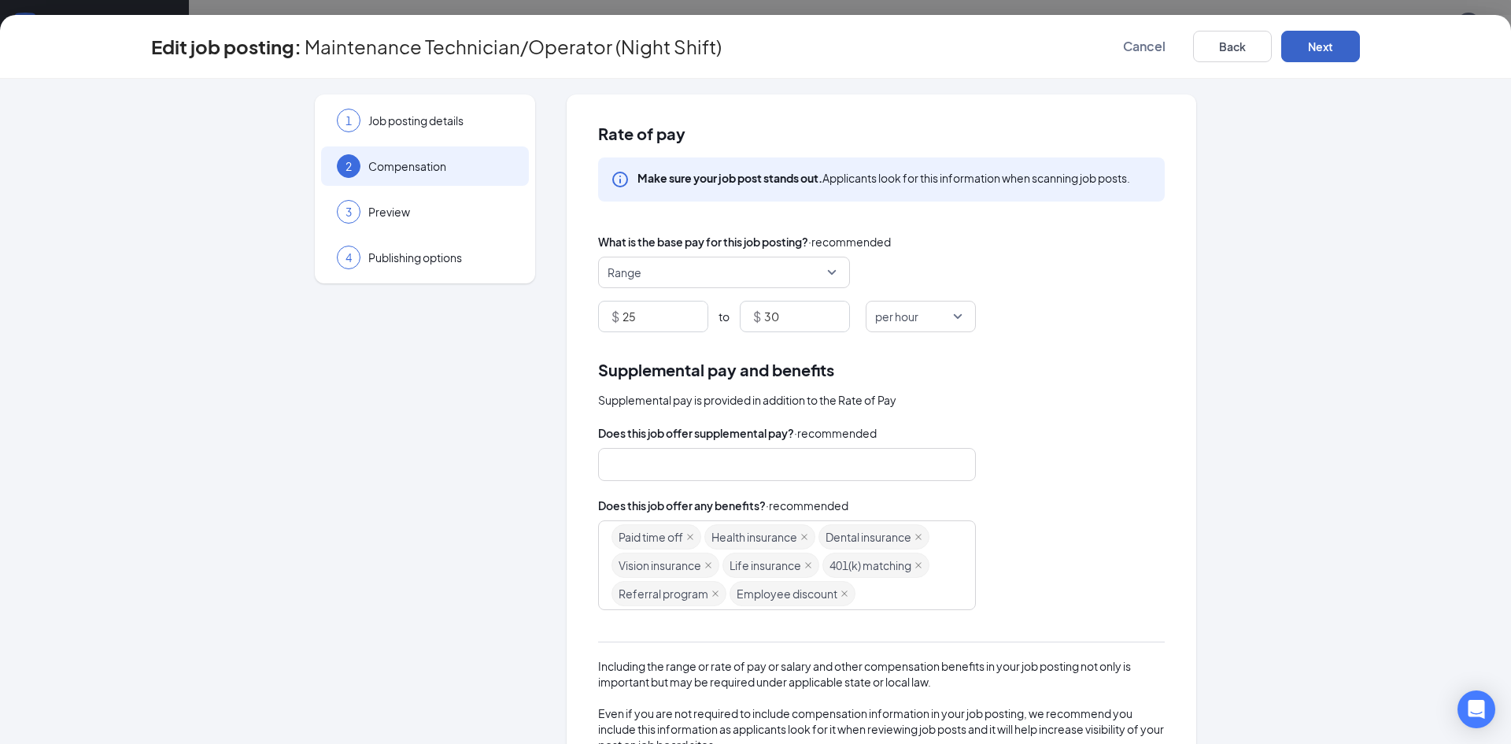
click at [1331, 45] on button "Next" at bounding box center [1320, 46] width 79 height 31
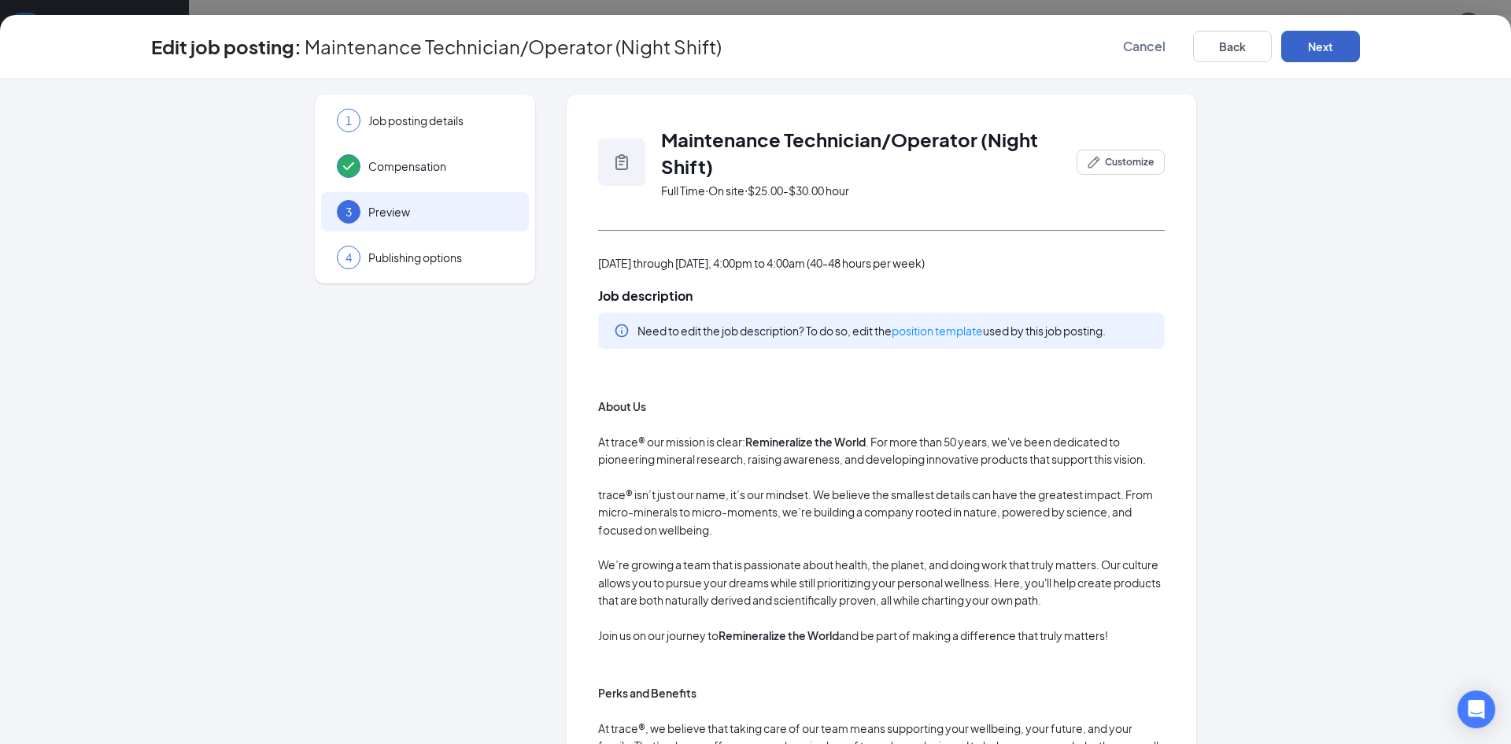
click at [1332, 43] on button "Next" at bounding box center [1320, 46] width 79 height 31
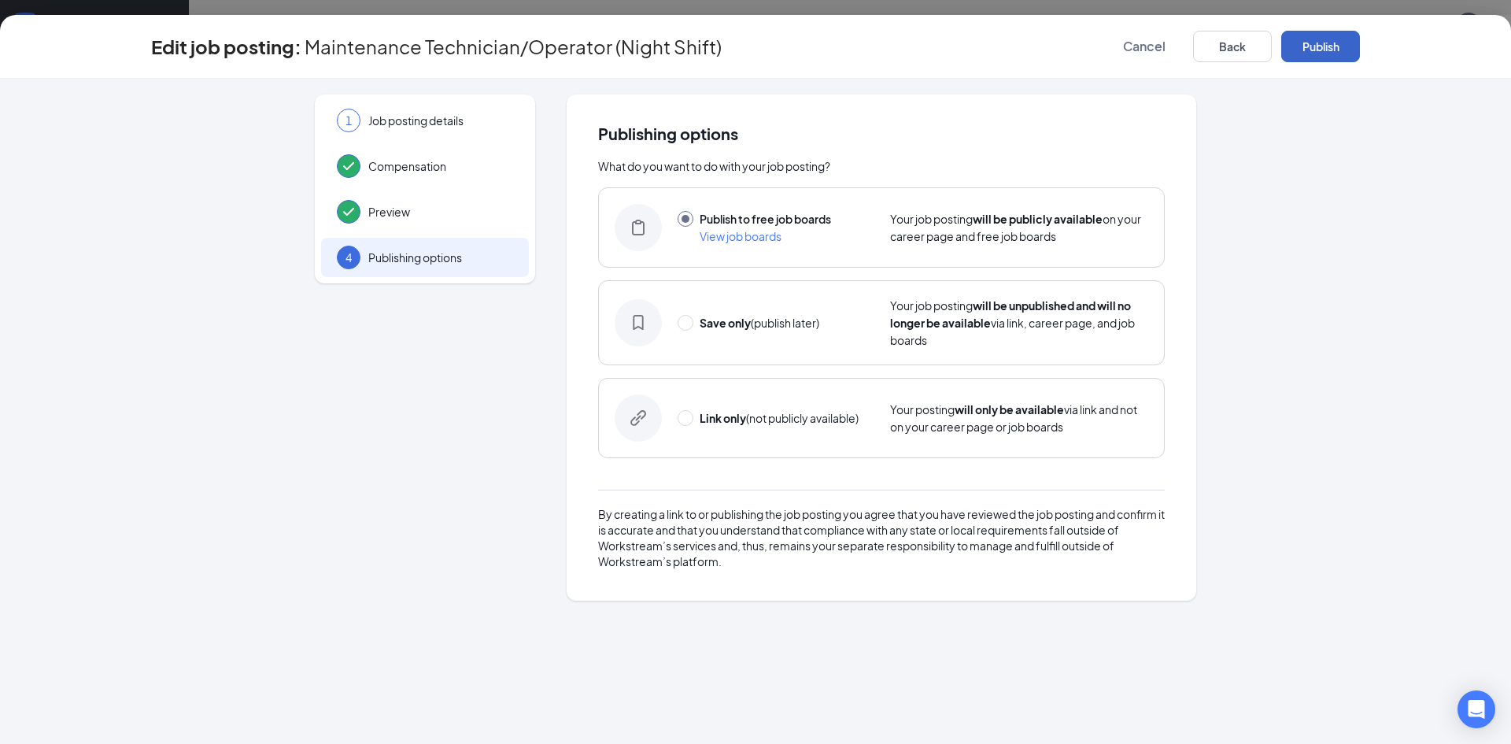
click at [1320, 55] on button "Publish" at bounding box center [1320, 46] width 79 height 31
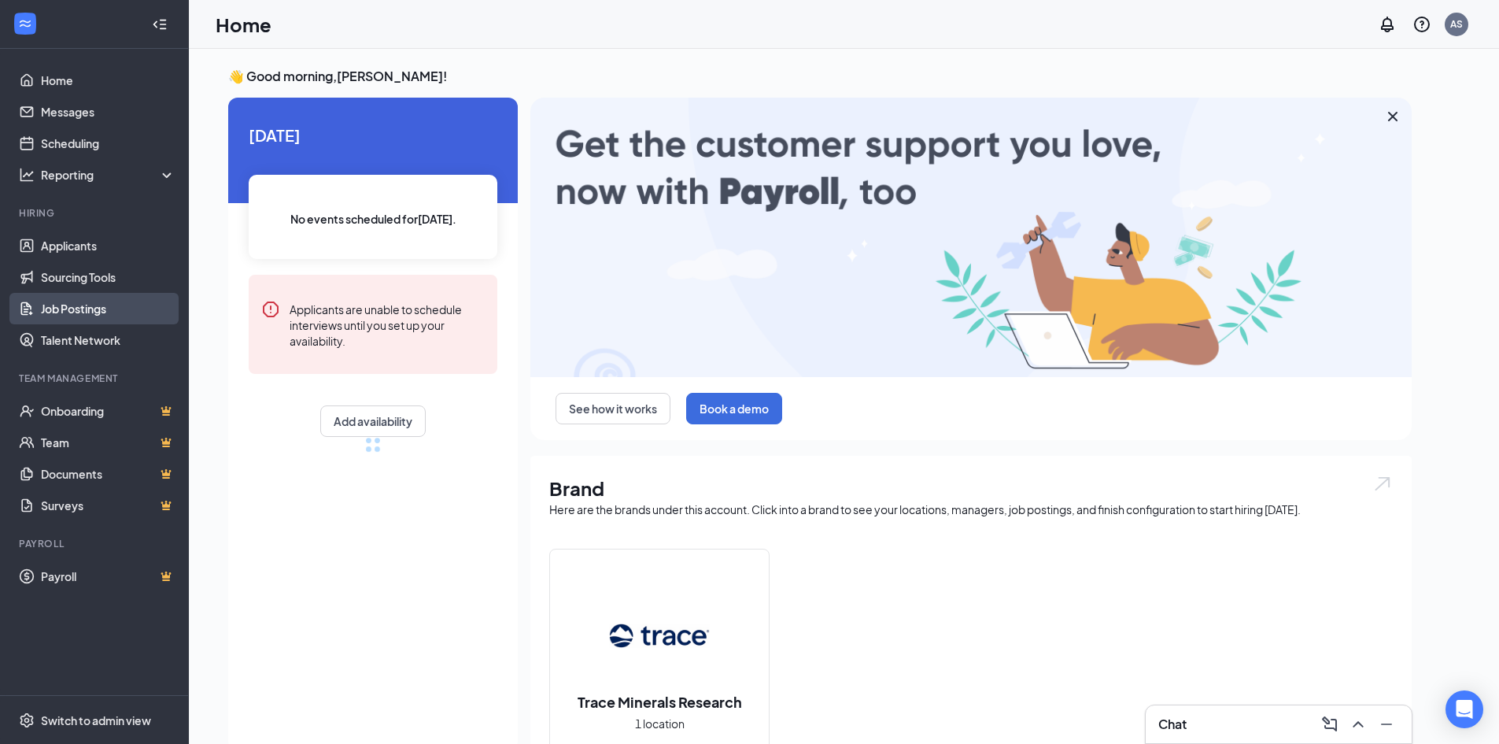
click at [81, 312] on link "Job Postings" at bounding box center [108, 308] width 135 height 31
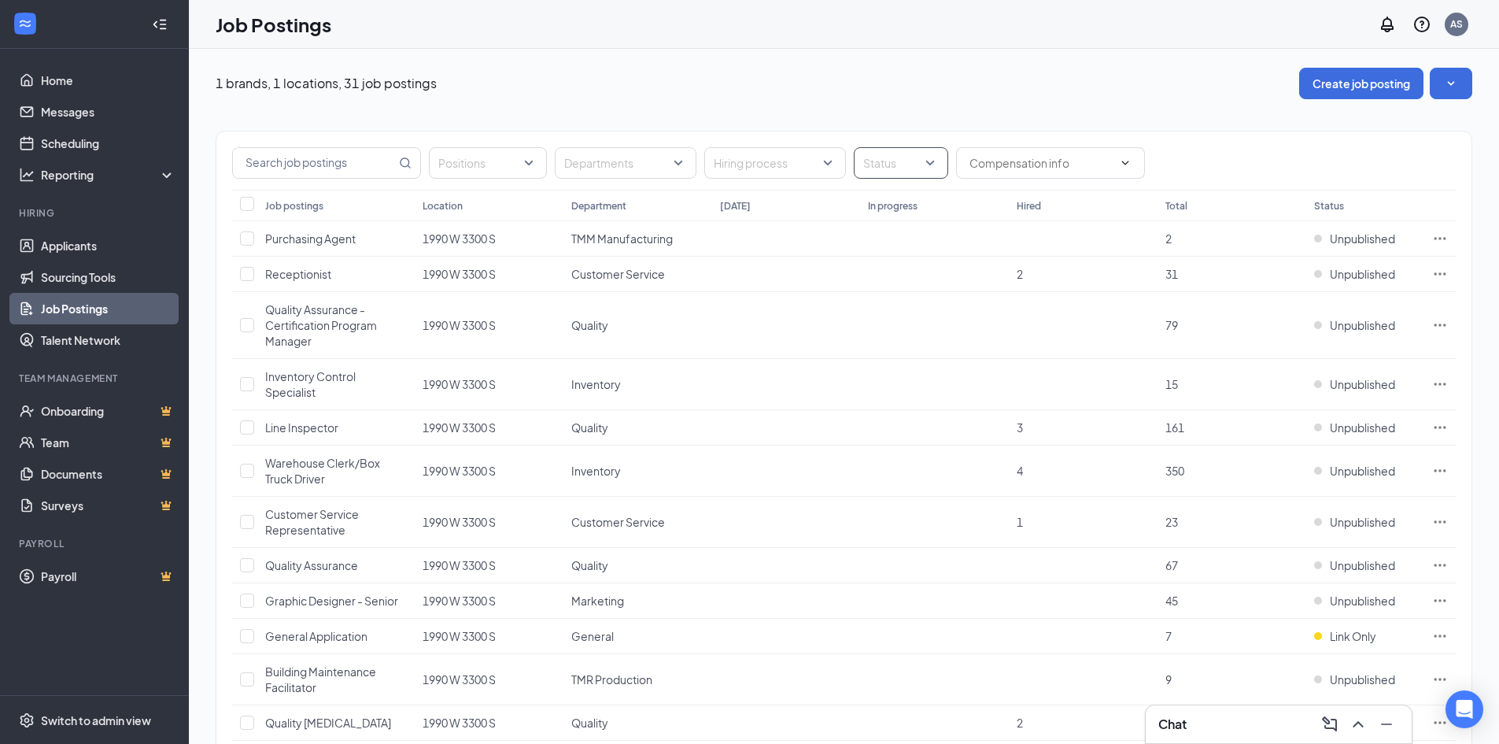
click at [911, 166] on div at bounding box center [893, 162] width 71 height 25
click at [913, 253] on div "Published" at bounding box center [910, 242] width 113 height 36
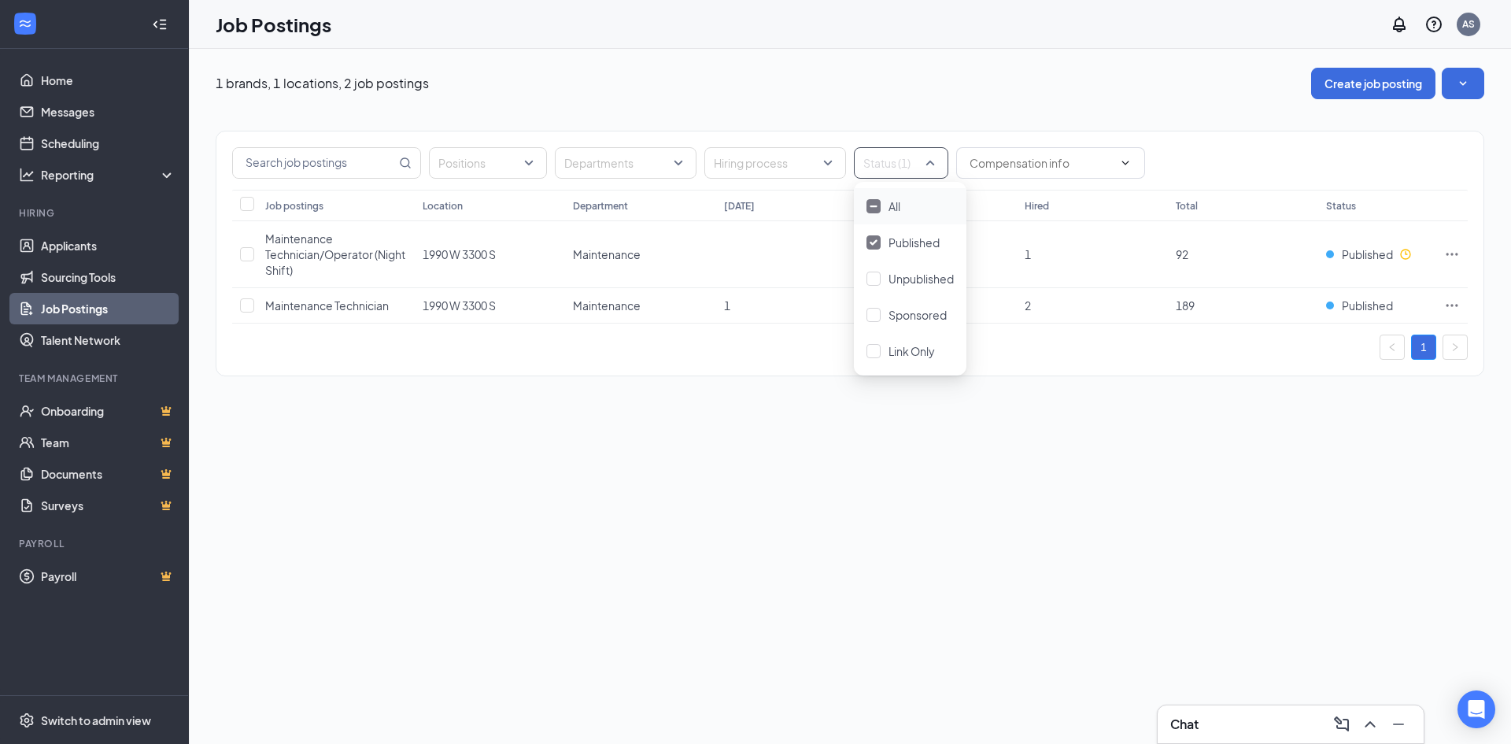
click at [883, 112] on div "Positions Departments Hiring process Status (1) Job postings Location Departmen…" at bounding box center [850, 245] width 1269 height 293
